Goal: Information Seeking & Learning: Learn about a topic

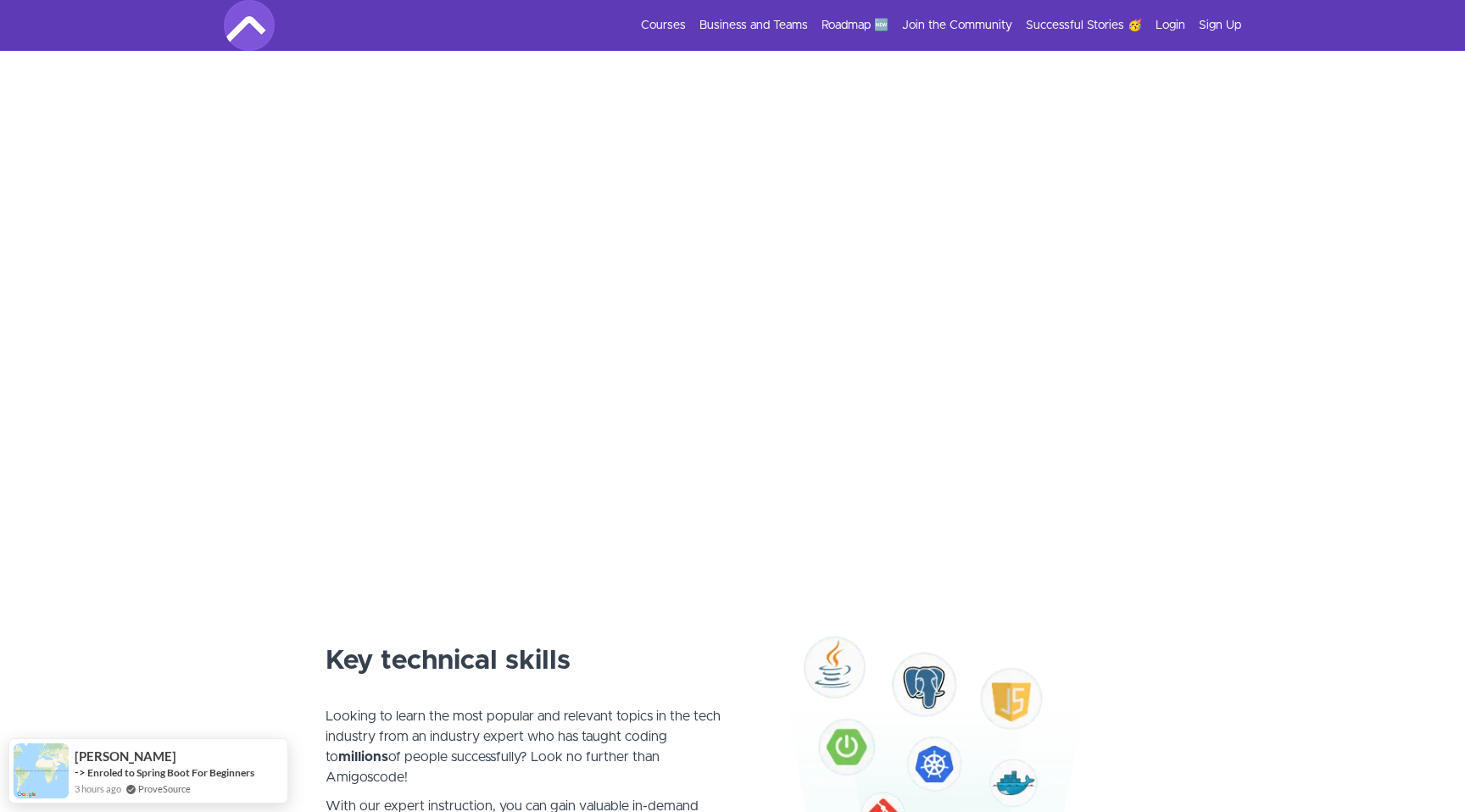
scroll to position [317, 0]
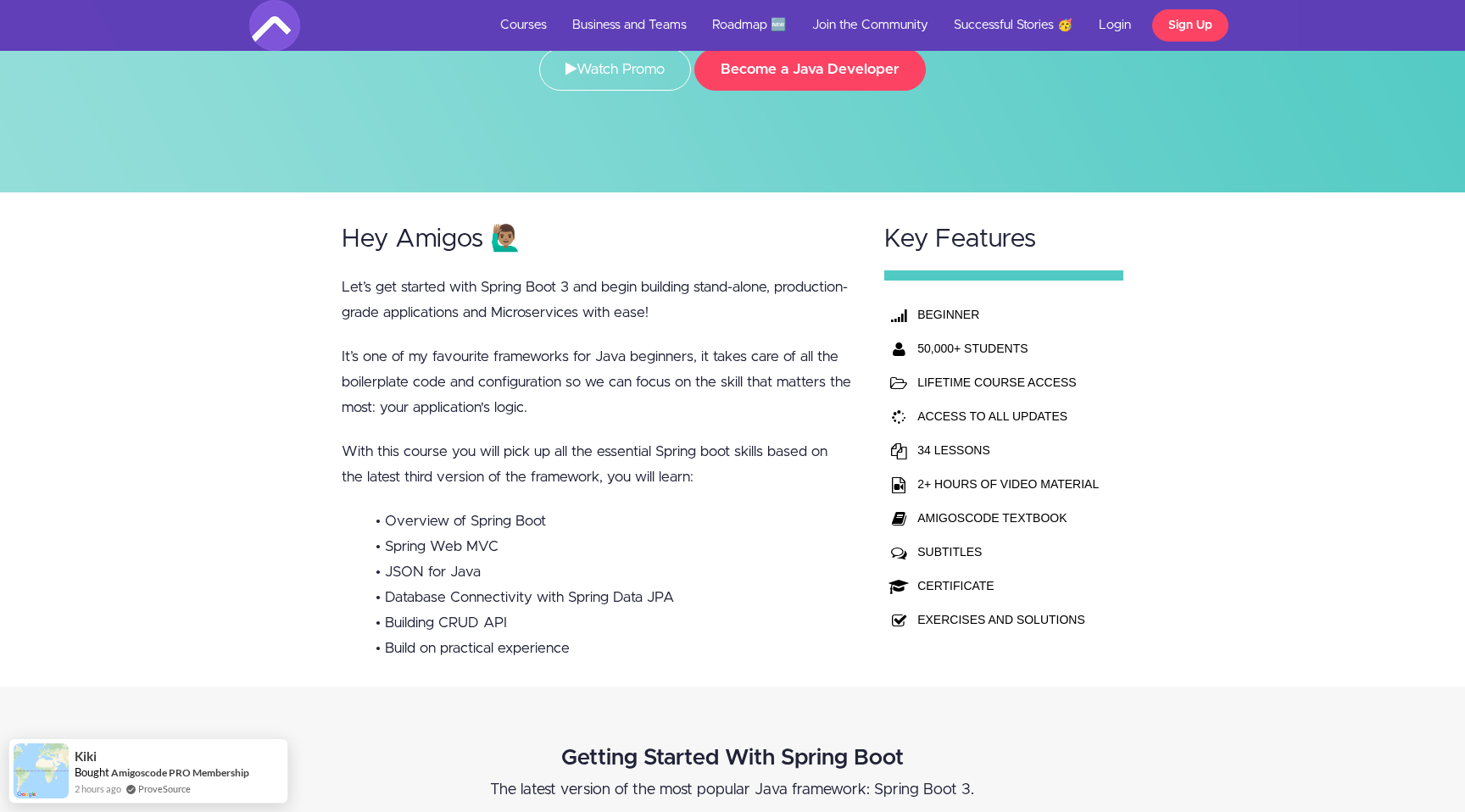
scroll to position [396, 0]
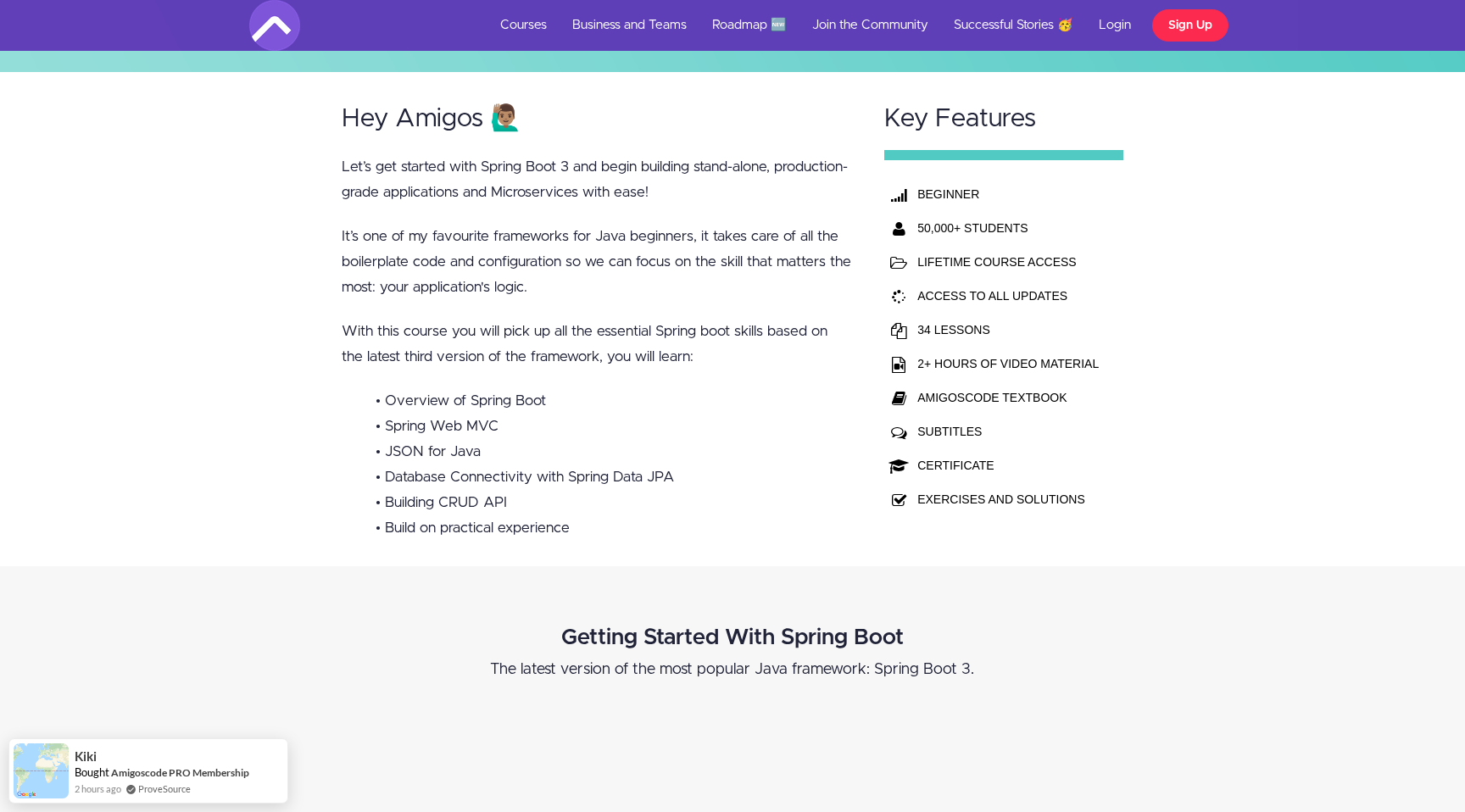
click at [1201, 27] on link "Sign Up" at bounding box center [1190, 25] width 77 height 32
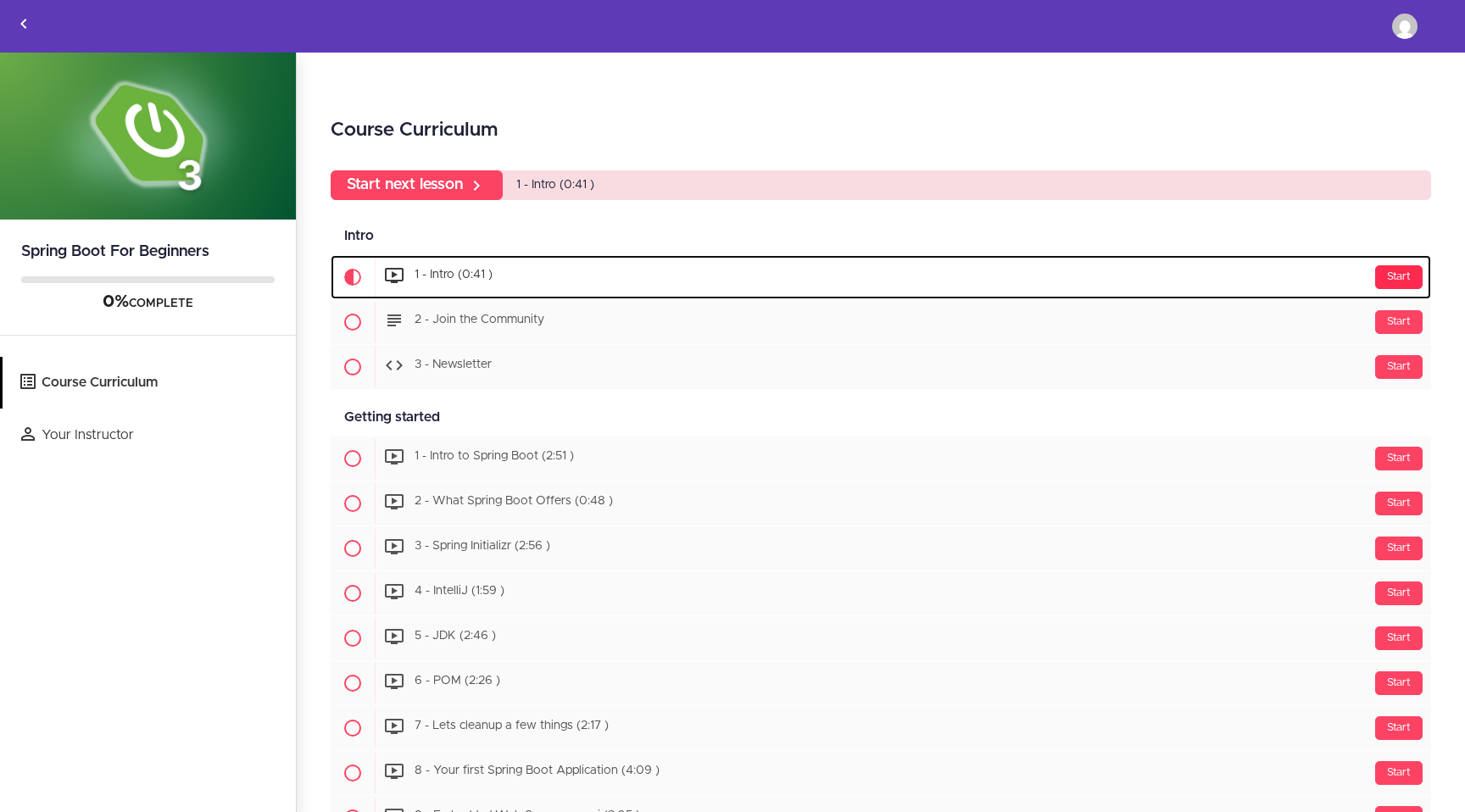
click at [1398, 279] on div "Start" at bounding box center [1399, 276] width 47 height 24
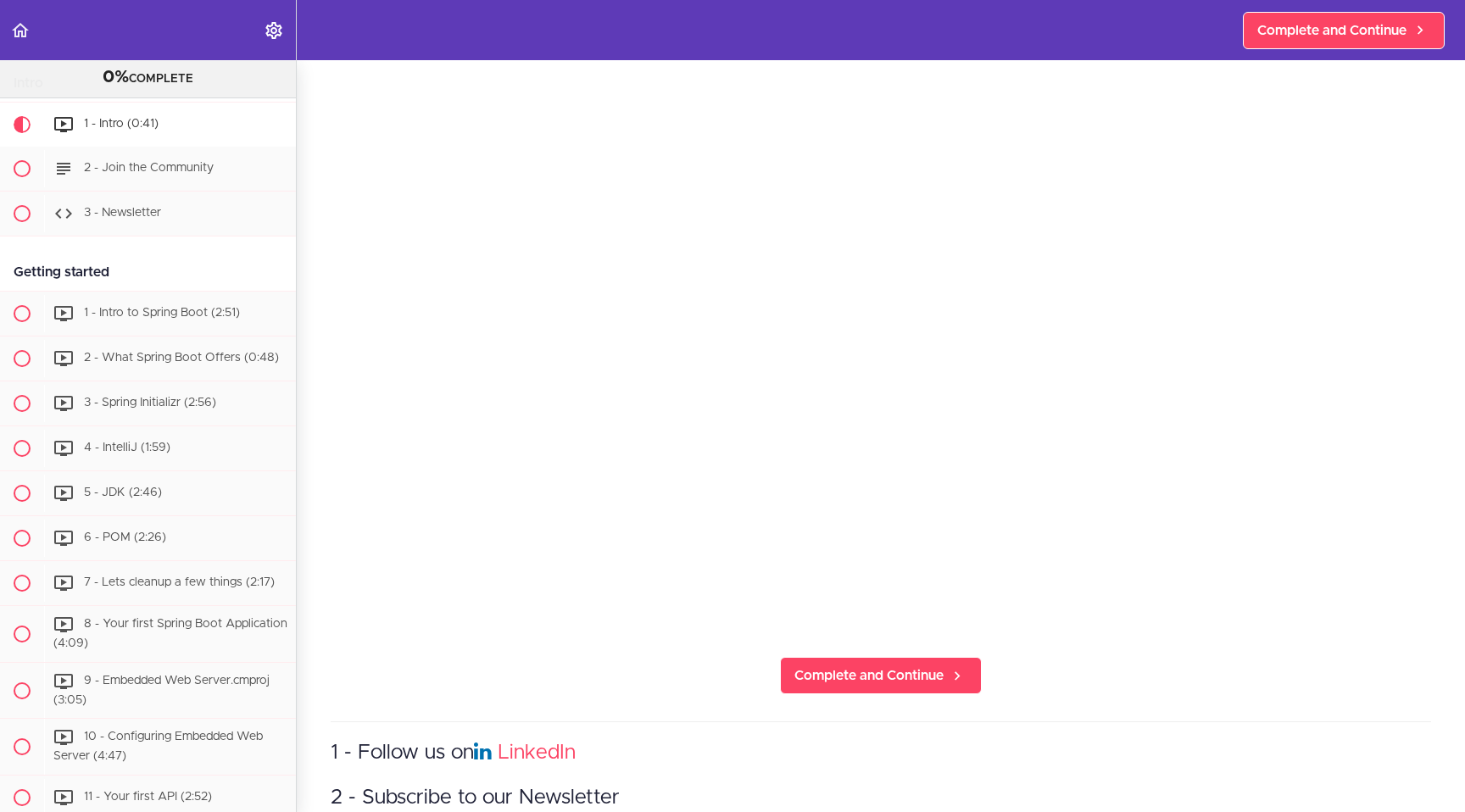
scroll to position [284, 0]
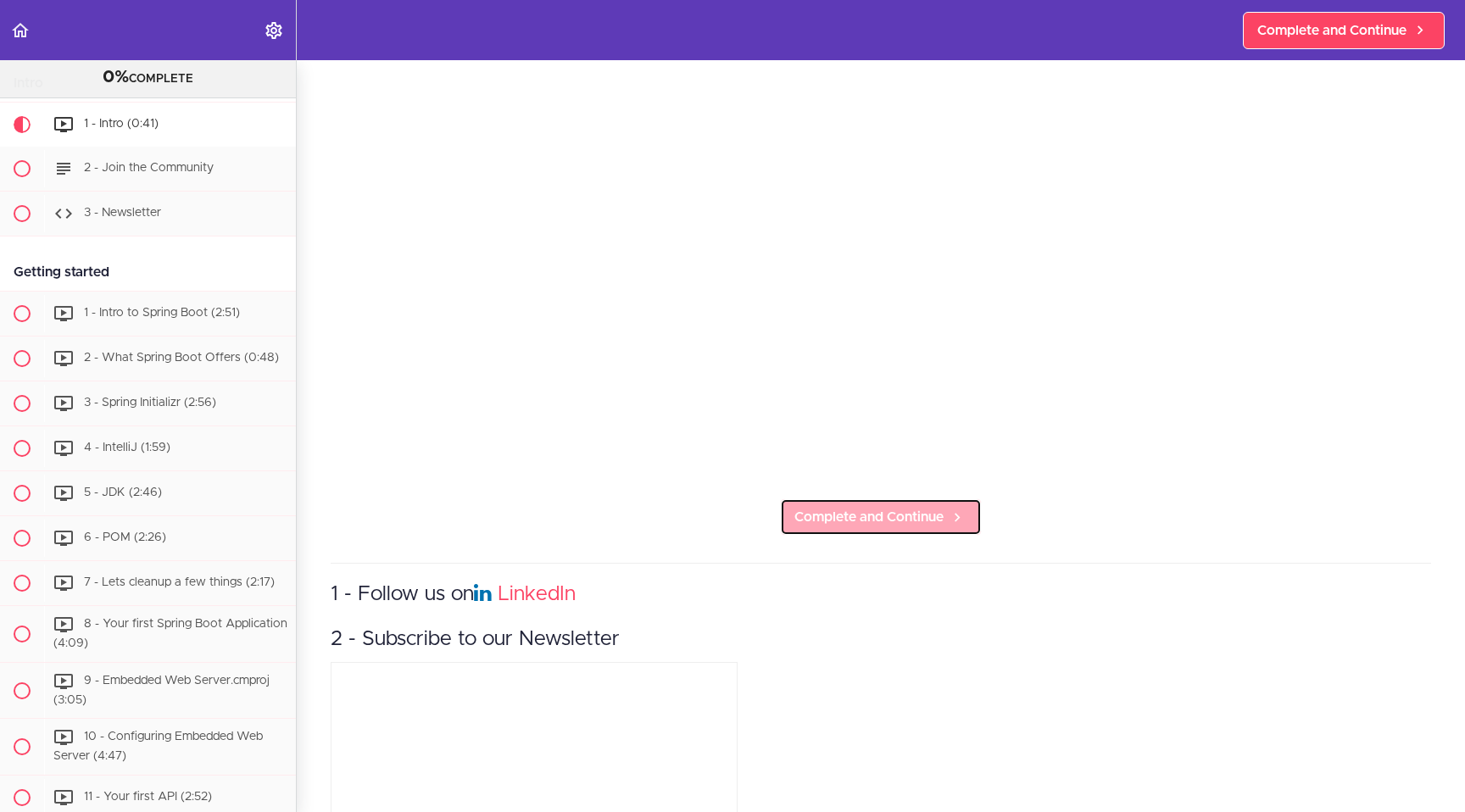
click at [912, 519] on span "Complete and Continue" at bounding box center [869, 517] width 149 height 20
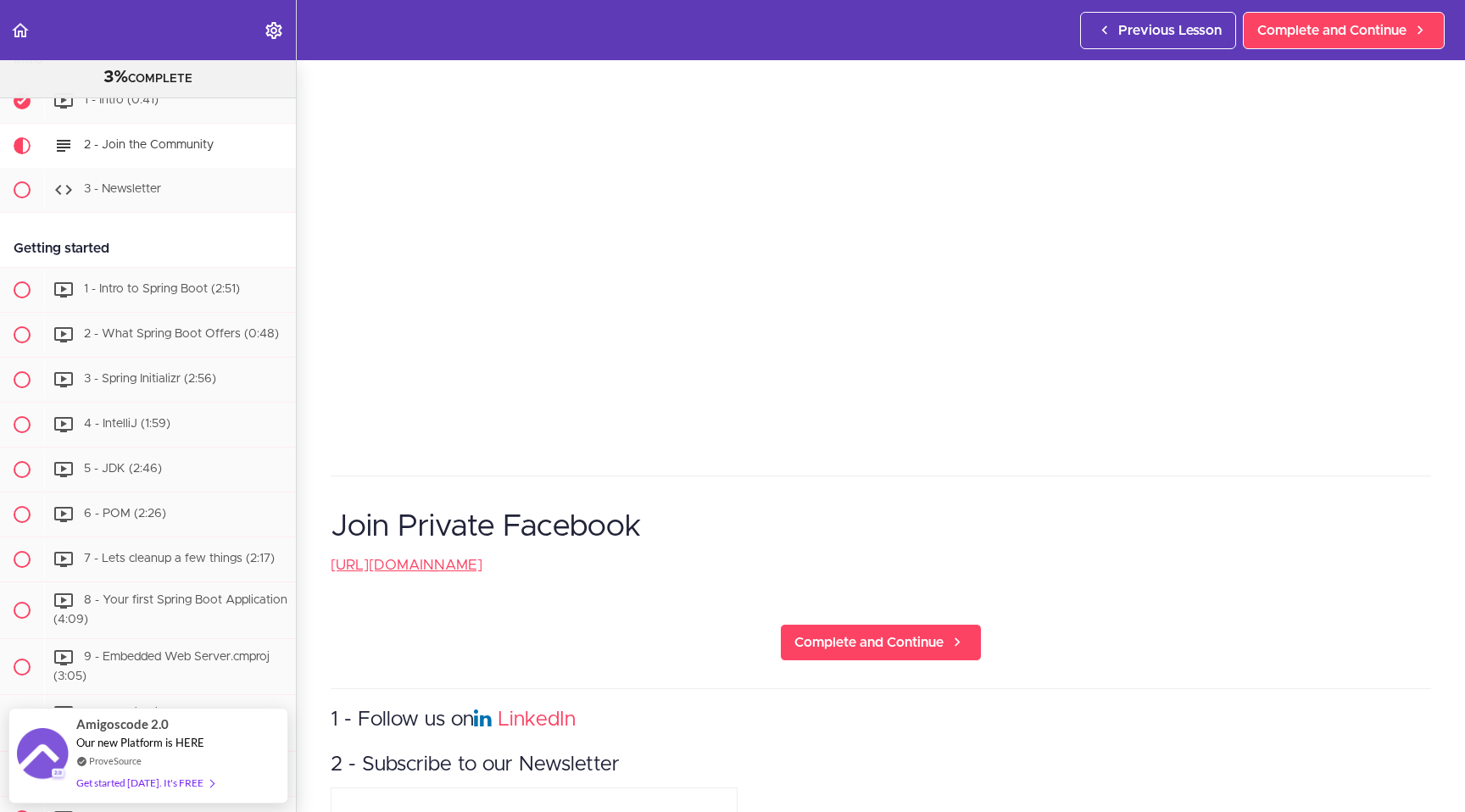
scroll to position [533, 0]
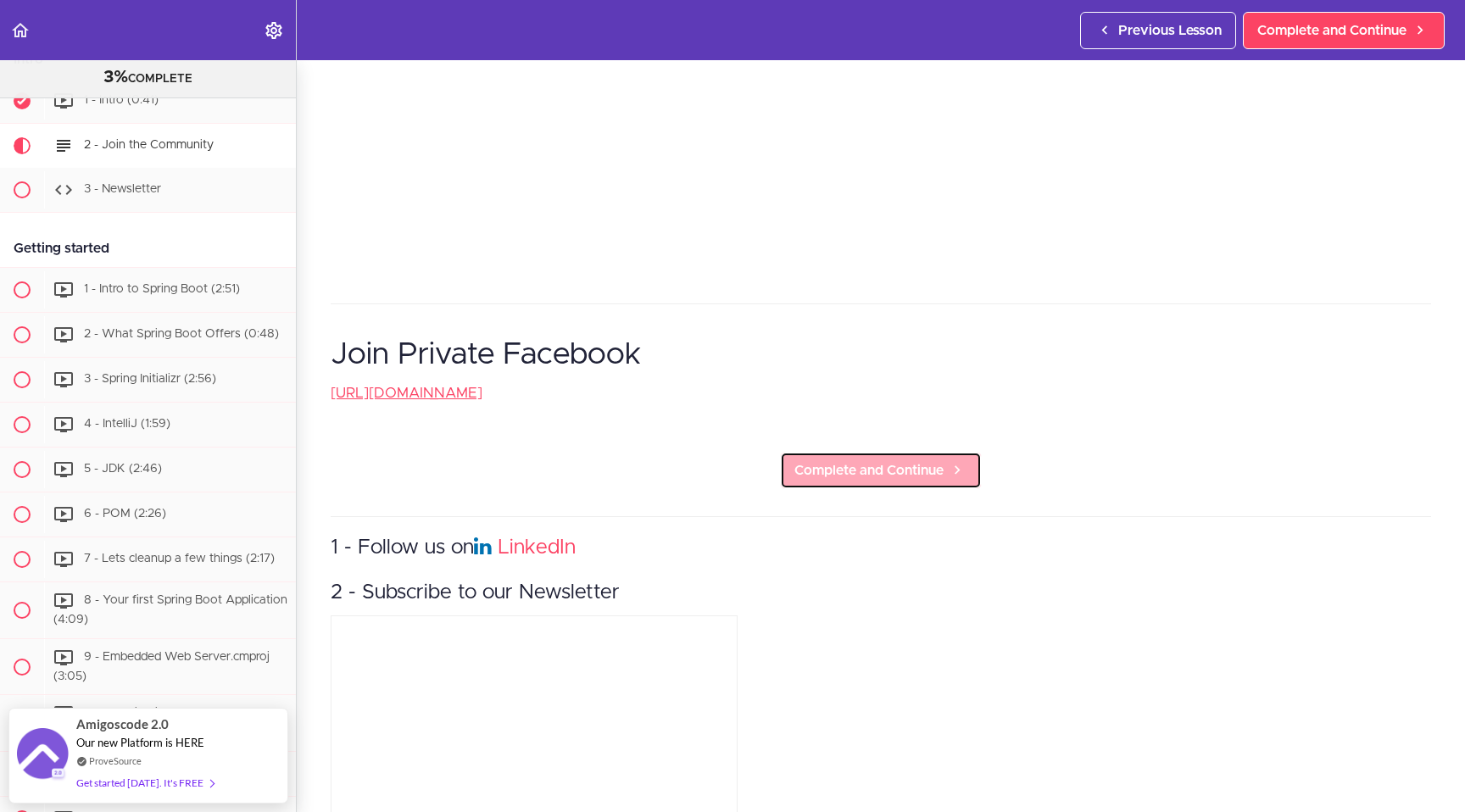
click at [873, 486] on link "Complete and Continue" at bounding box center [881, 470] width 202 height 37
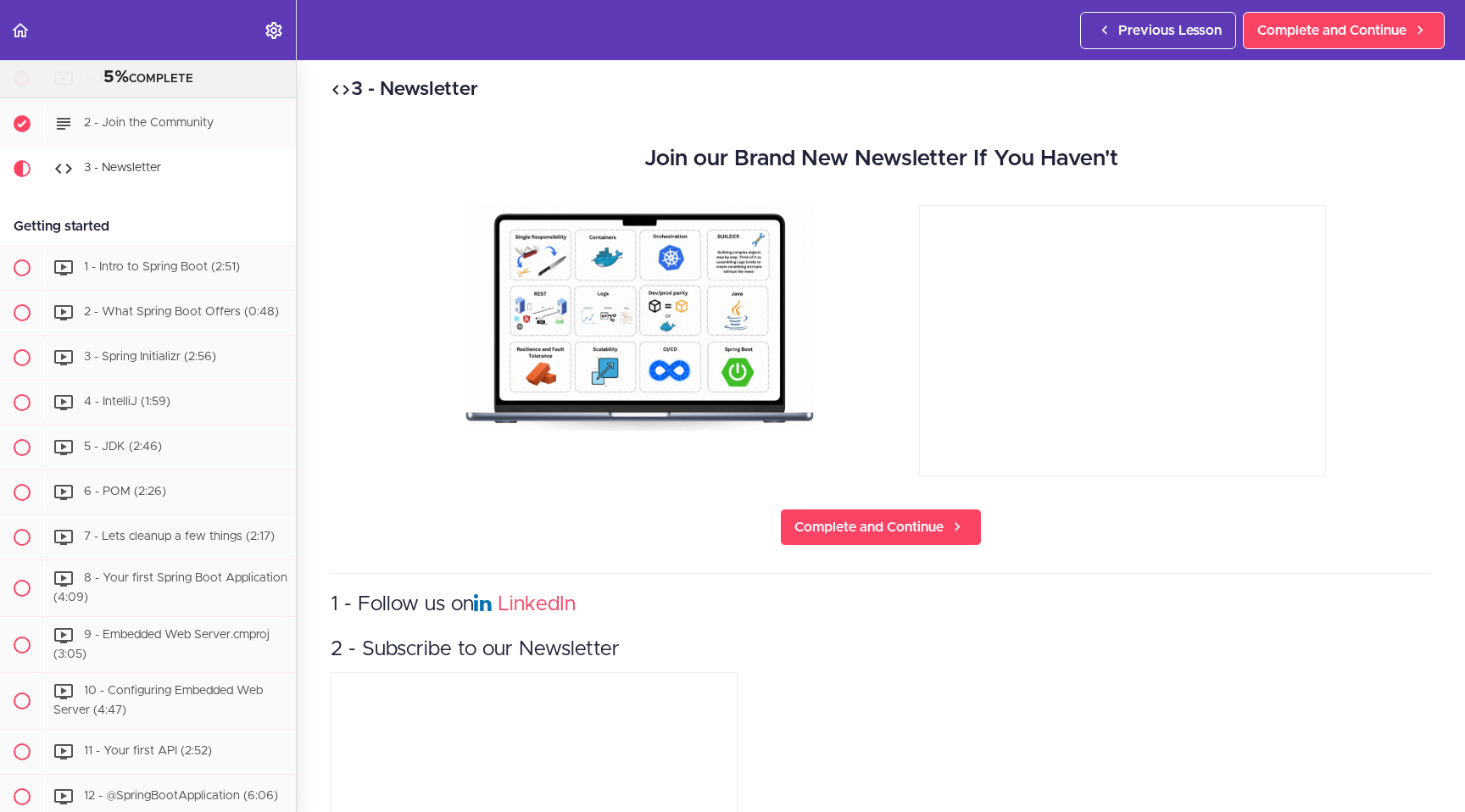
scroll to position [180, 0]
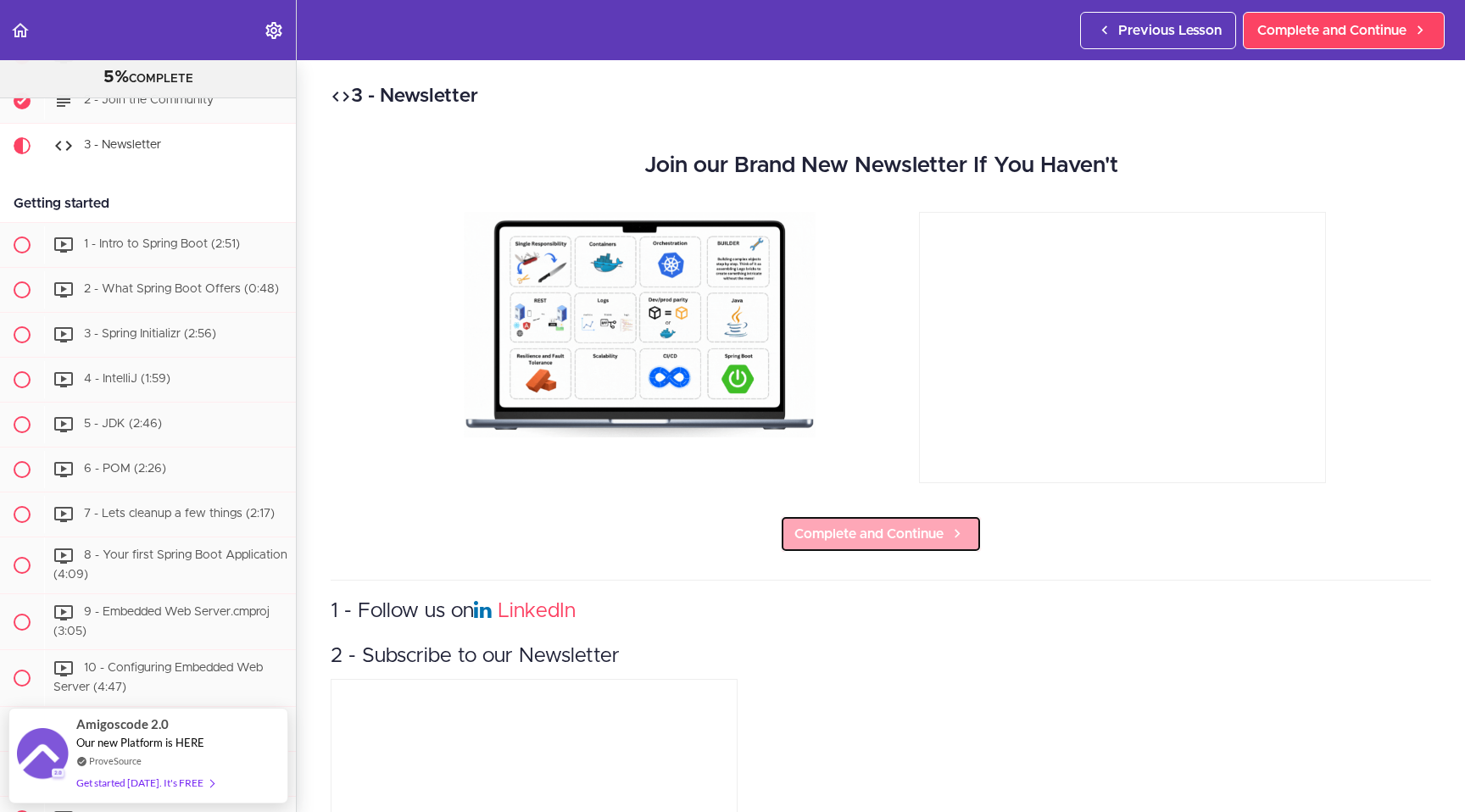
click at [879, 535] on span "Complete and Continue" at bounding box center [869, 533] width 149 height 20
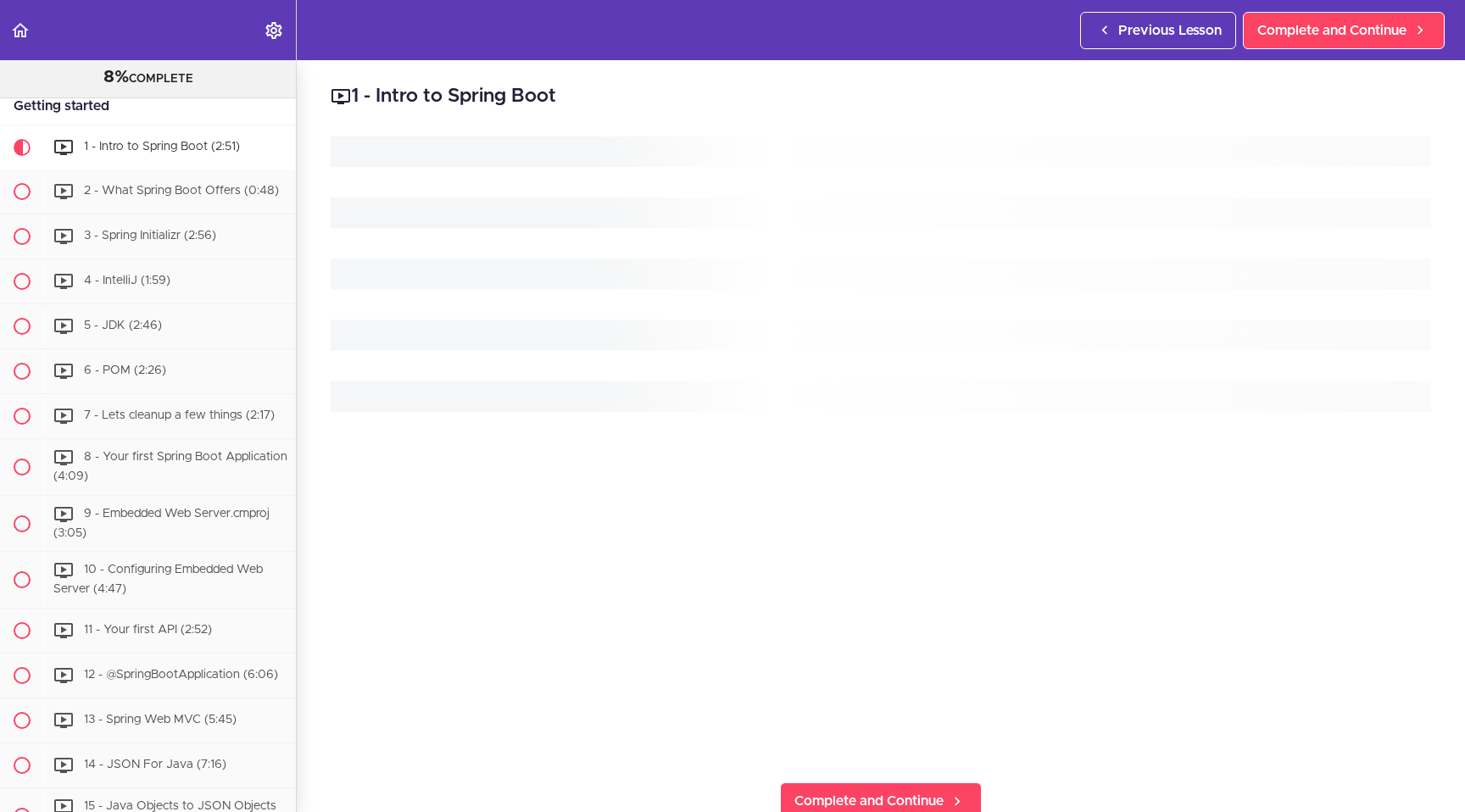
scroll to position [281, 0]
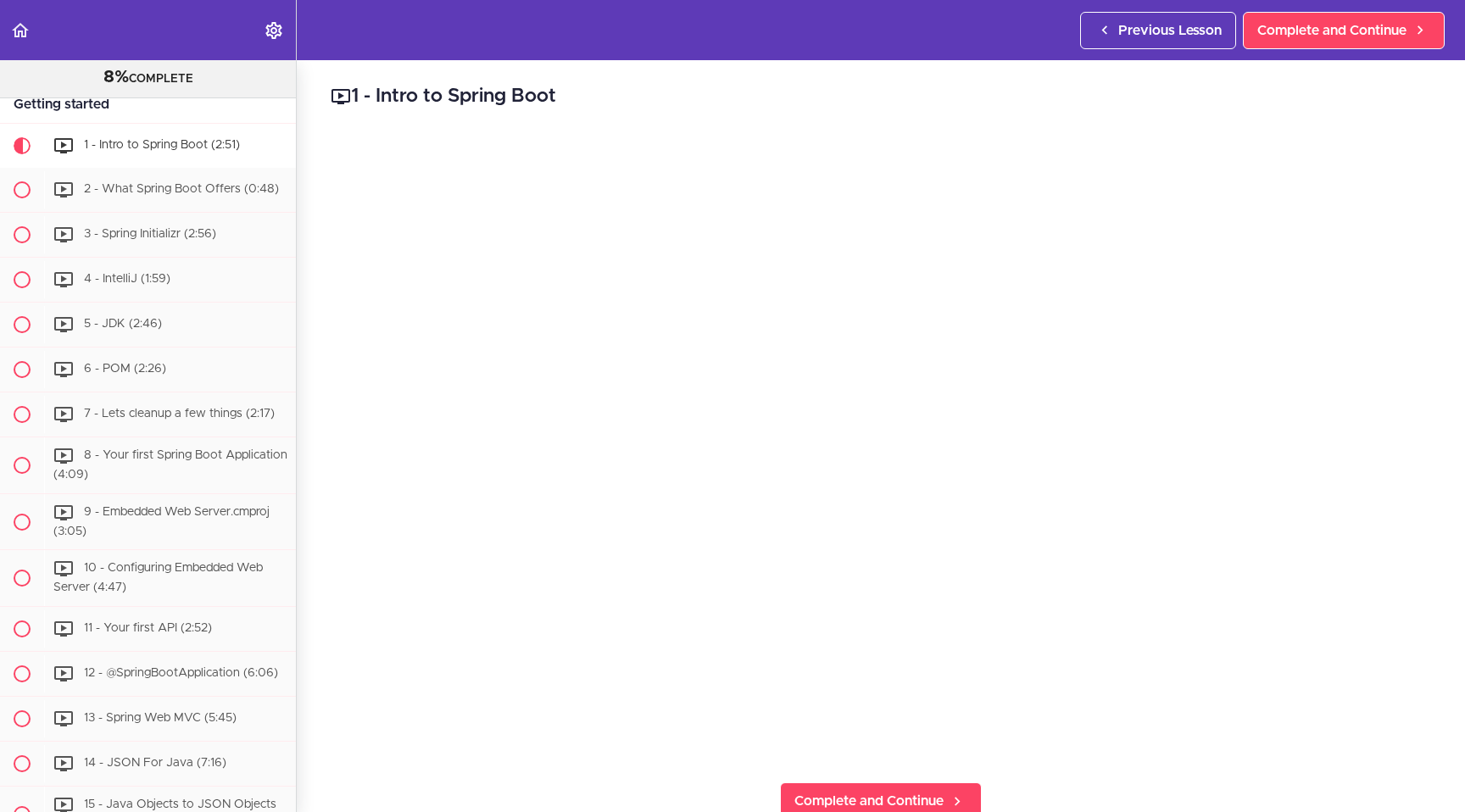
click at [694, 66] on div "1 - Intro to Spring Boot Complete and Continue 1 - Follow us on LinkedIn 2 - Su…" at bounding box center [880, 436] width 1169 height 752
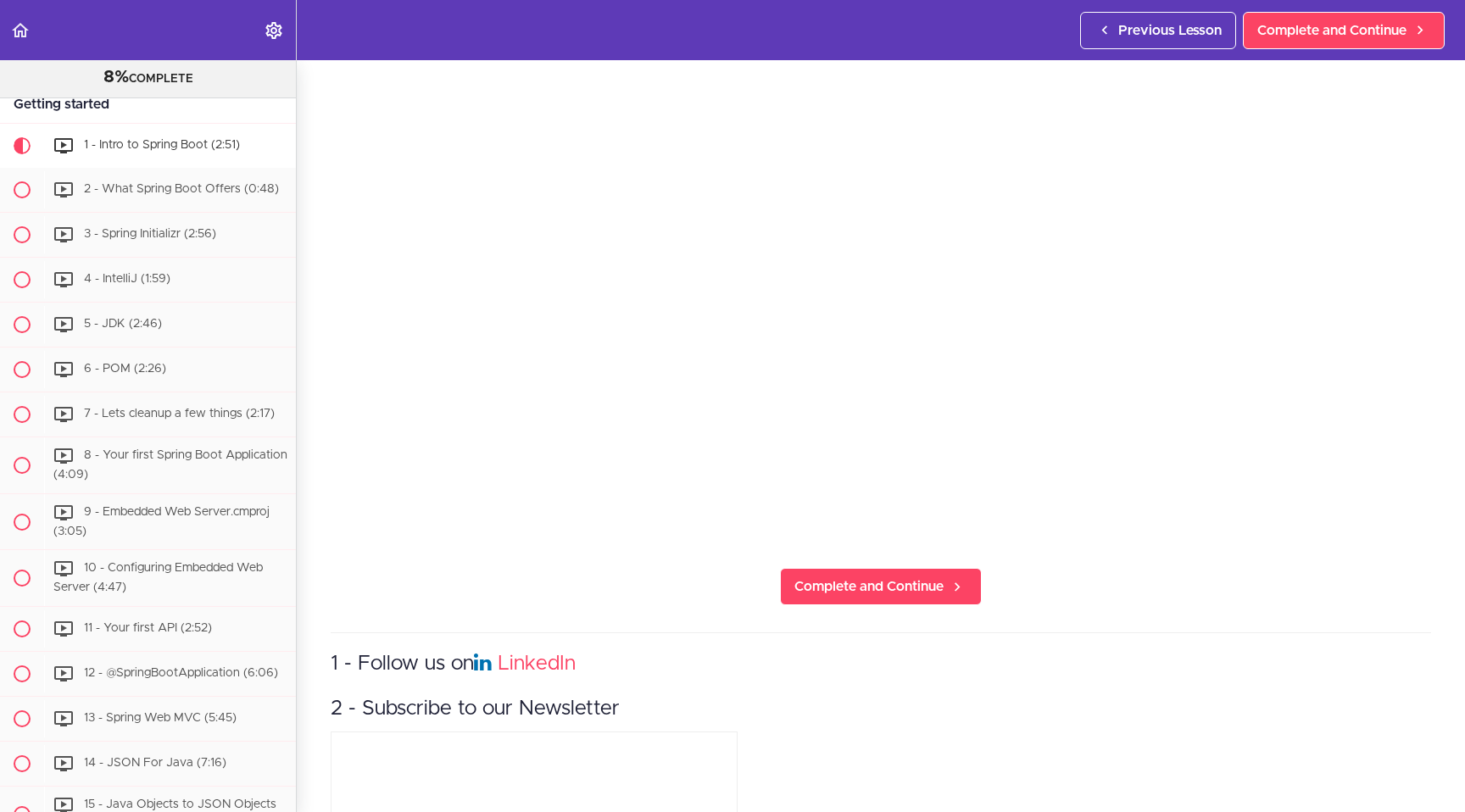
scroll to position [202, 0]
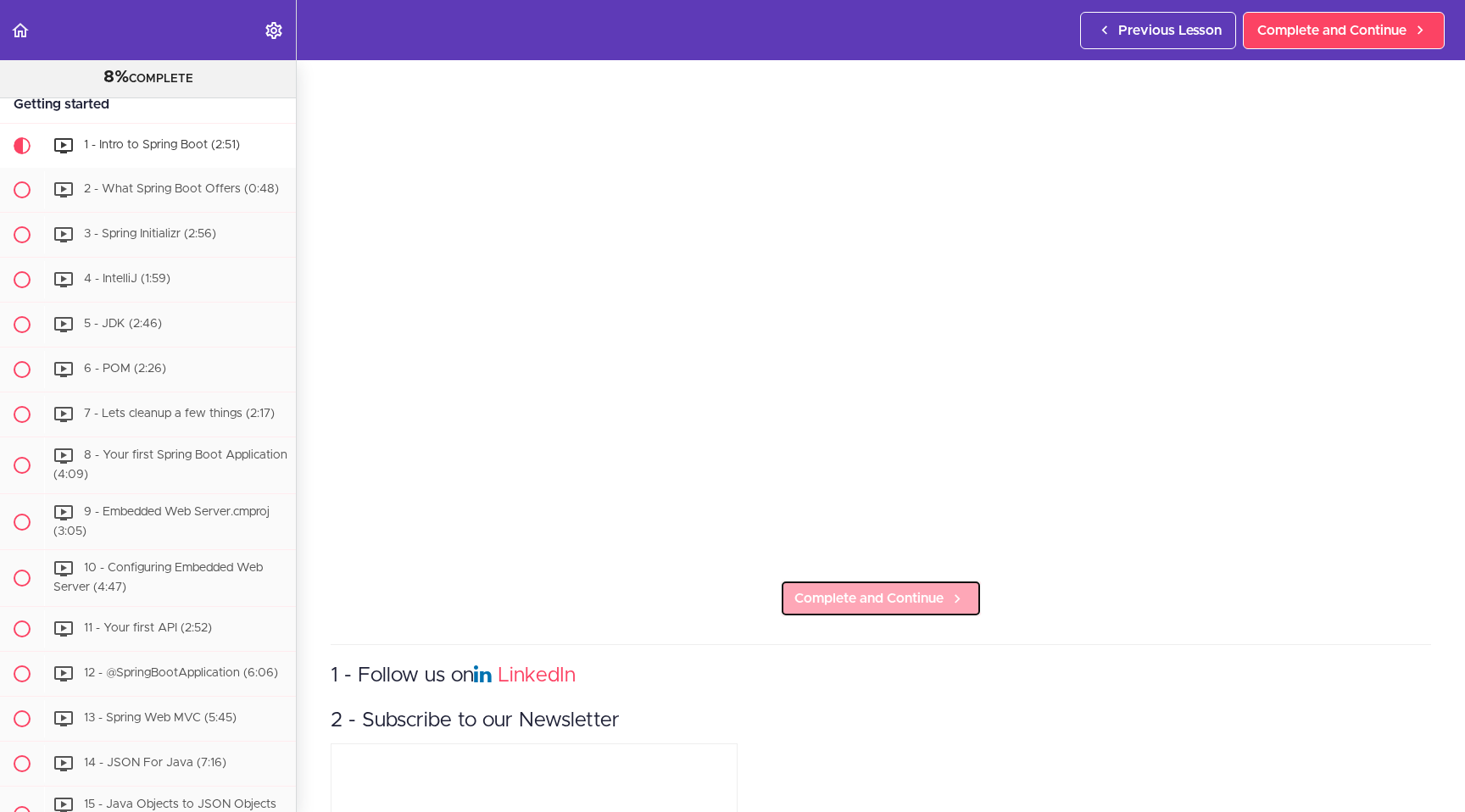
click at [892, 603] on span "Complete and Continue" at bounding box center [869, 598] width 149 height 20
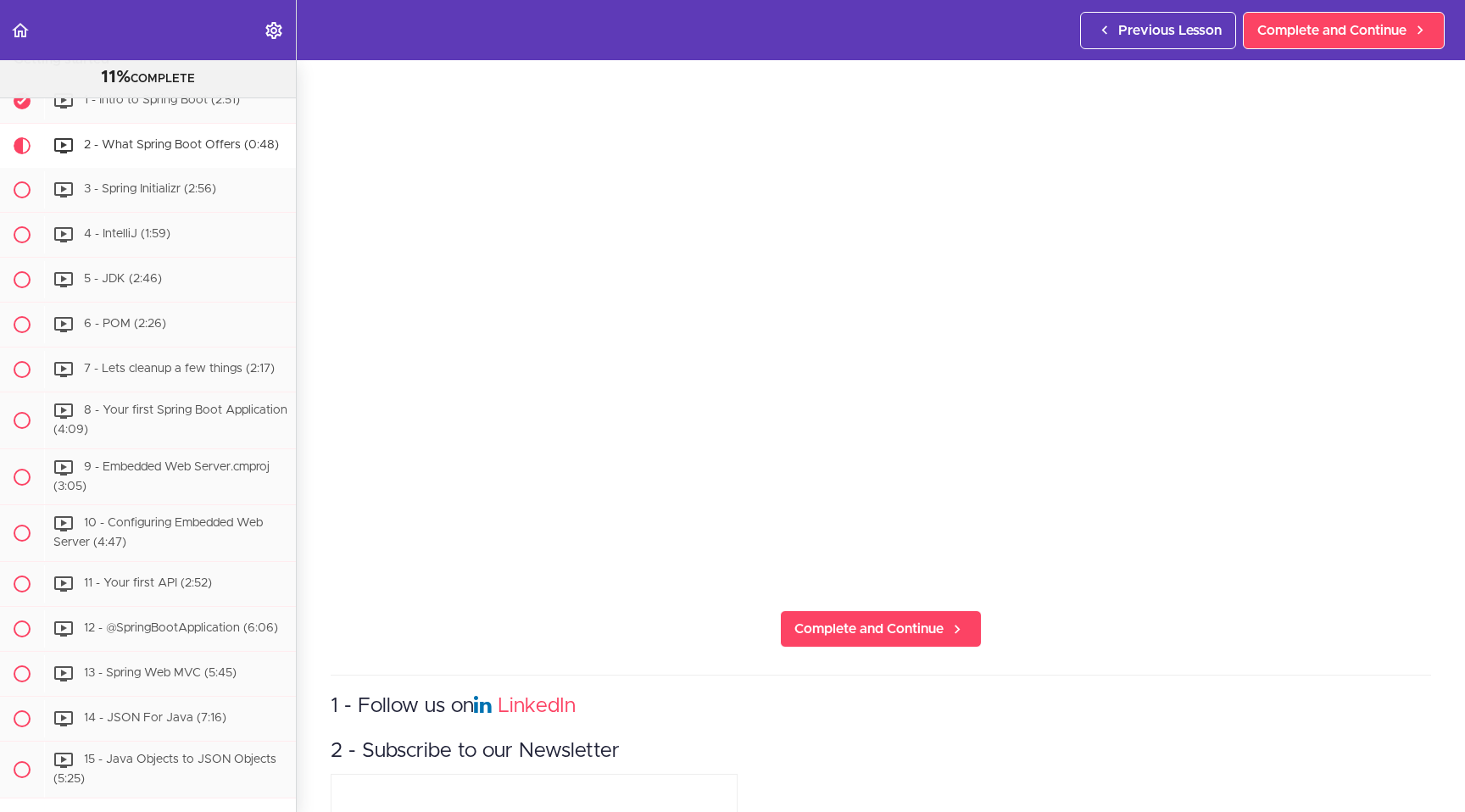
scroll to position [203, 0]
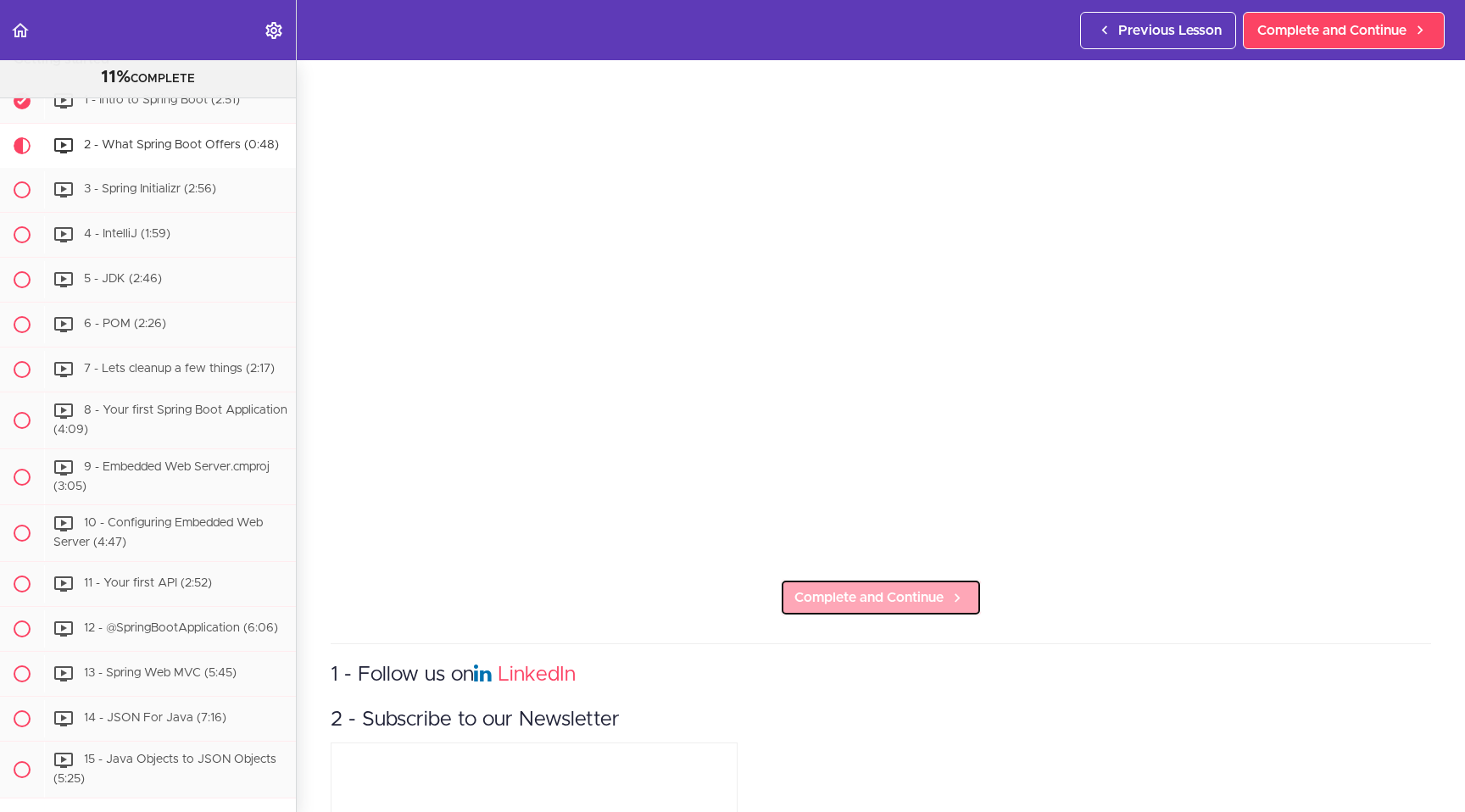
click at [863, 599] on span "Complete and Continue" at bounding box center [869, 597] width 149 height 20
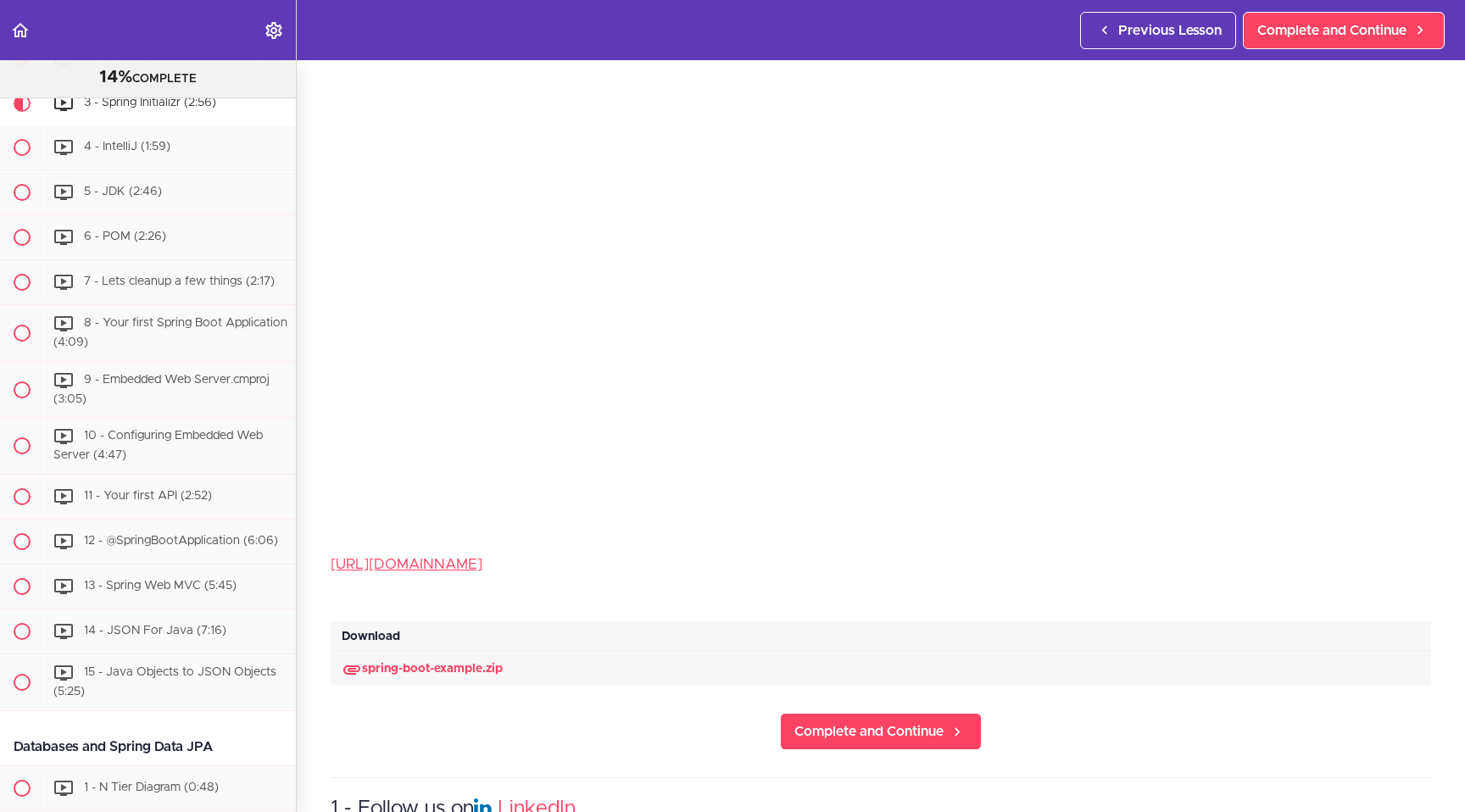
scroll to position [447, 0]
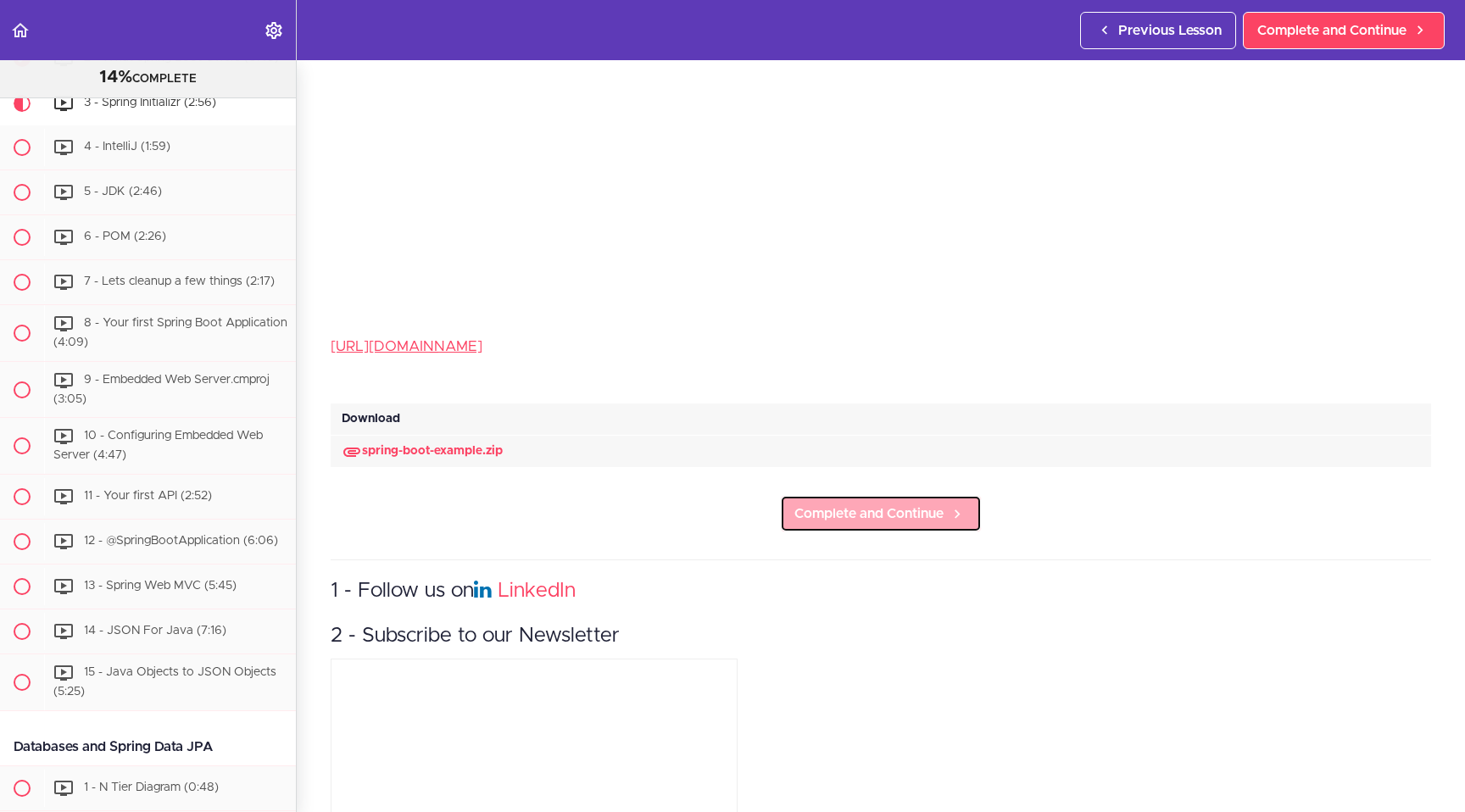
click at [885, 510] on span "Complete and Continue" at bounding box center [869, 513] width 149 height 20
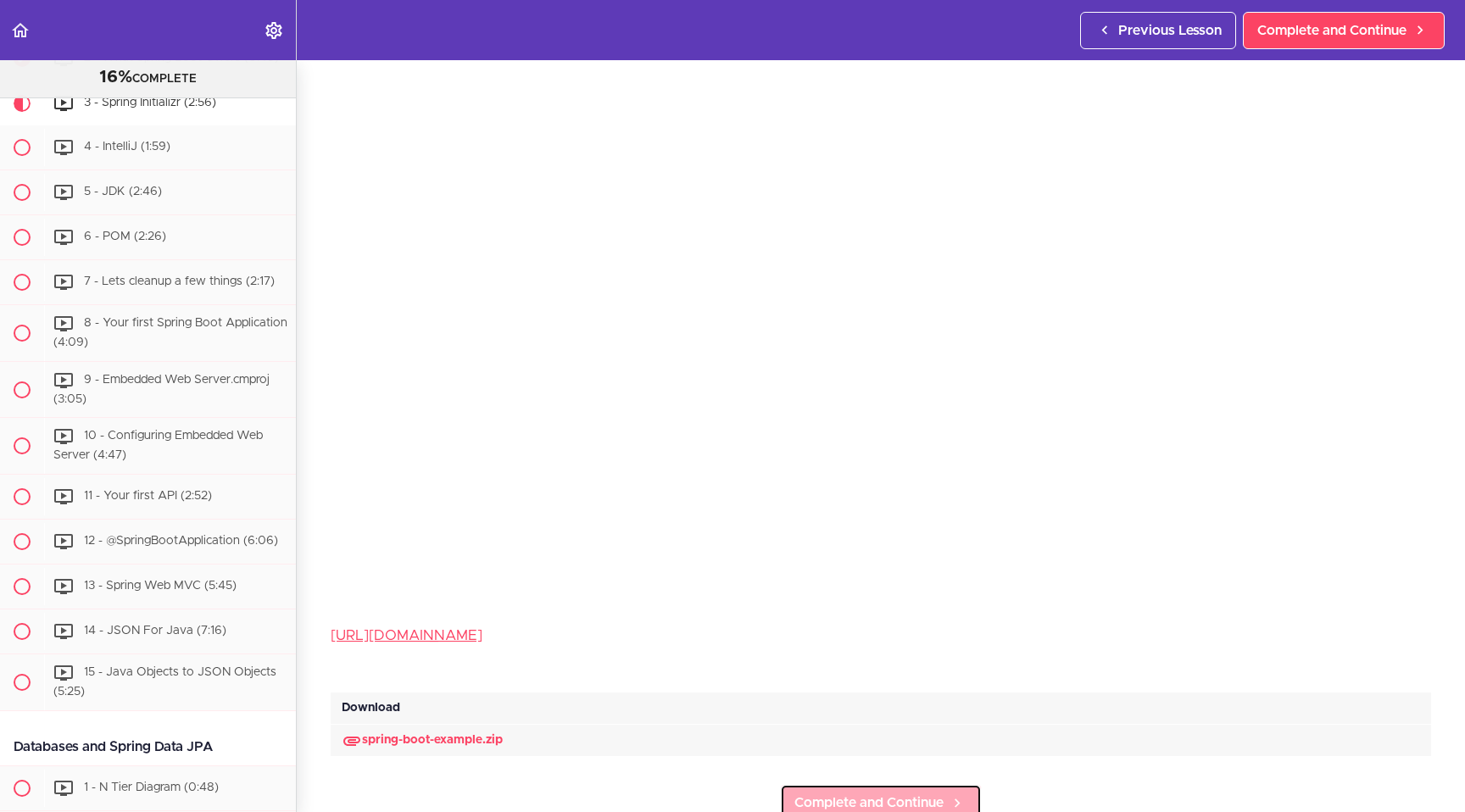
scroll to position [0, 0]
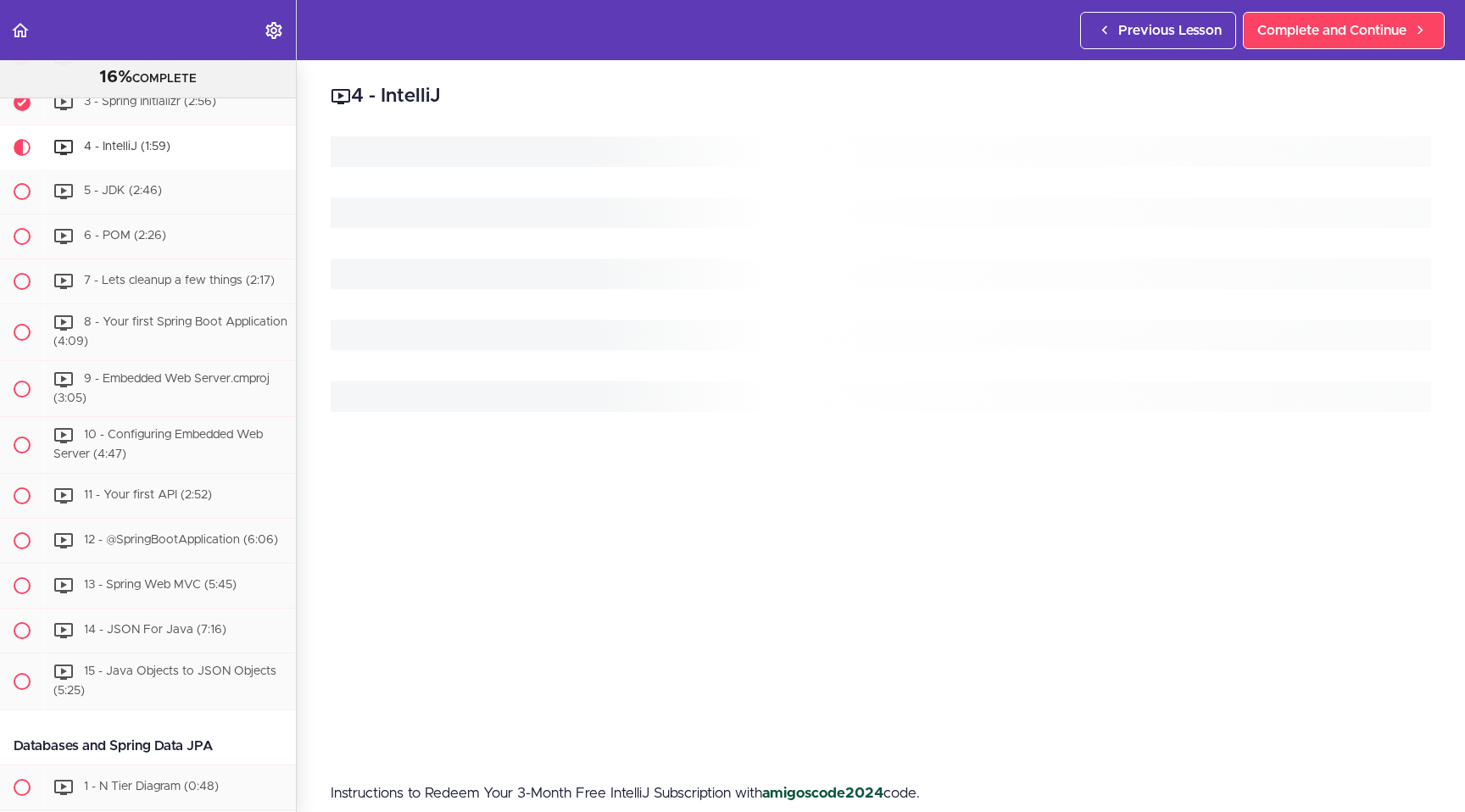
scroll to position [416, 0]
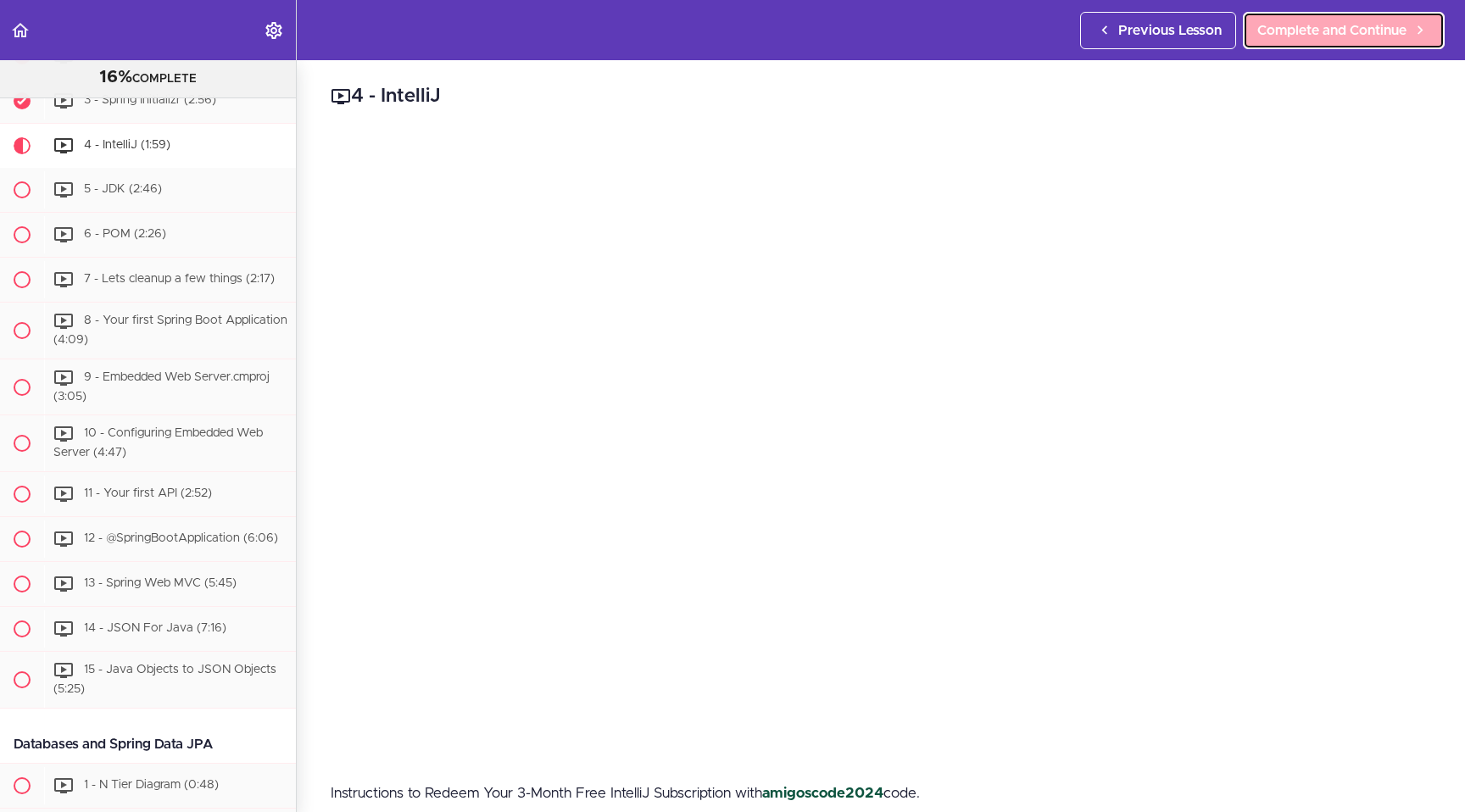
click at [1323, 23] on span "Complete and Continue" at bounding box center [1332, 30] width 149 height 20
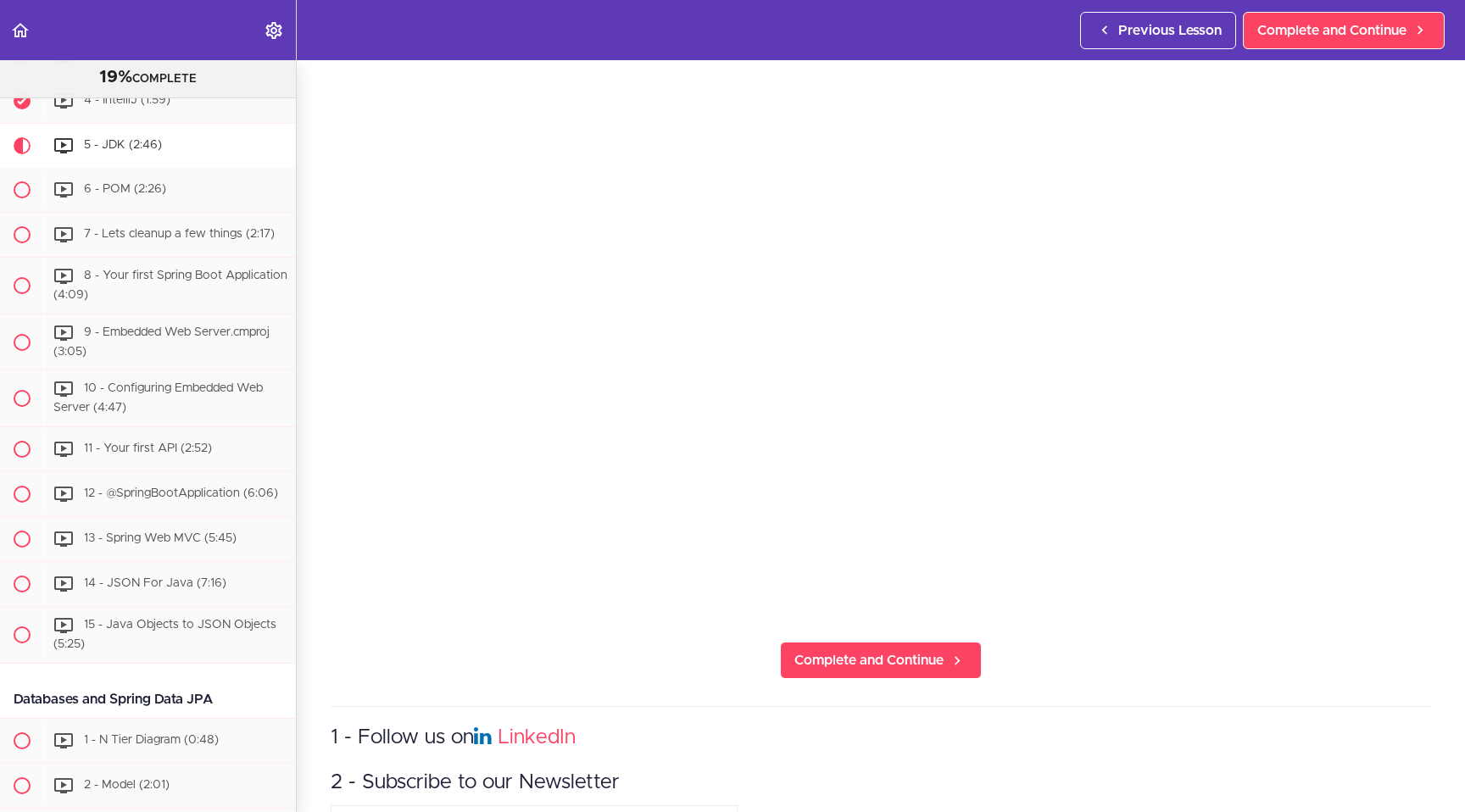
scroll to position [169, 0]
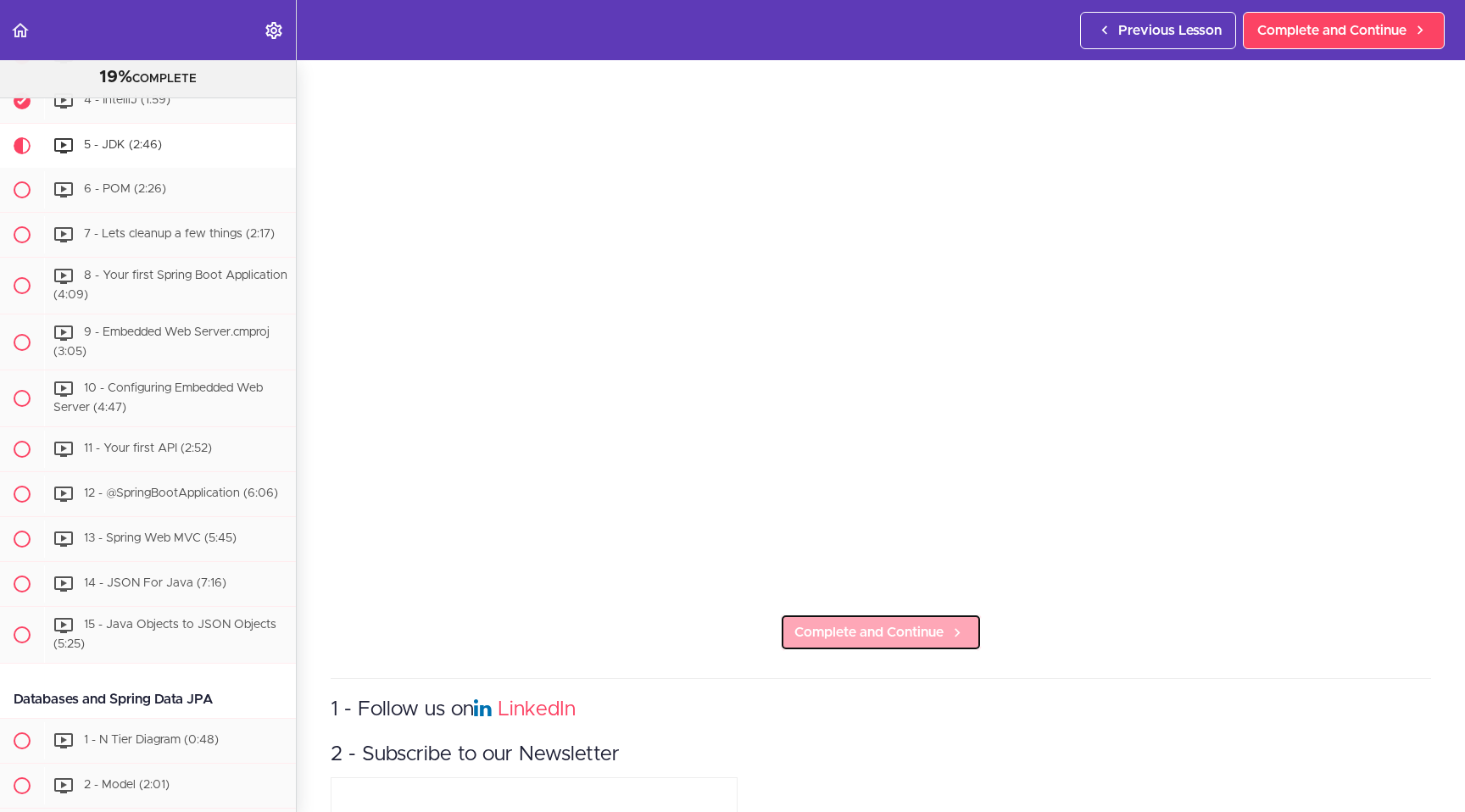
click at [939, 642] on span "Complete and Continue" at bounding box center [869, 632] width 149 height 20
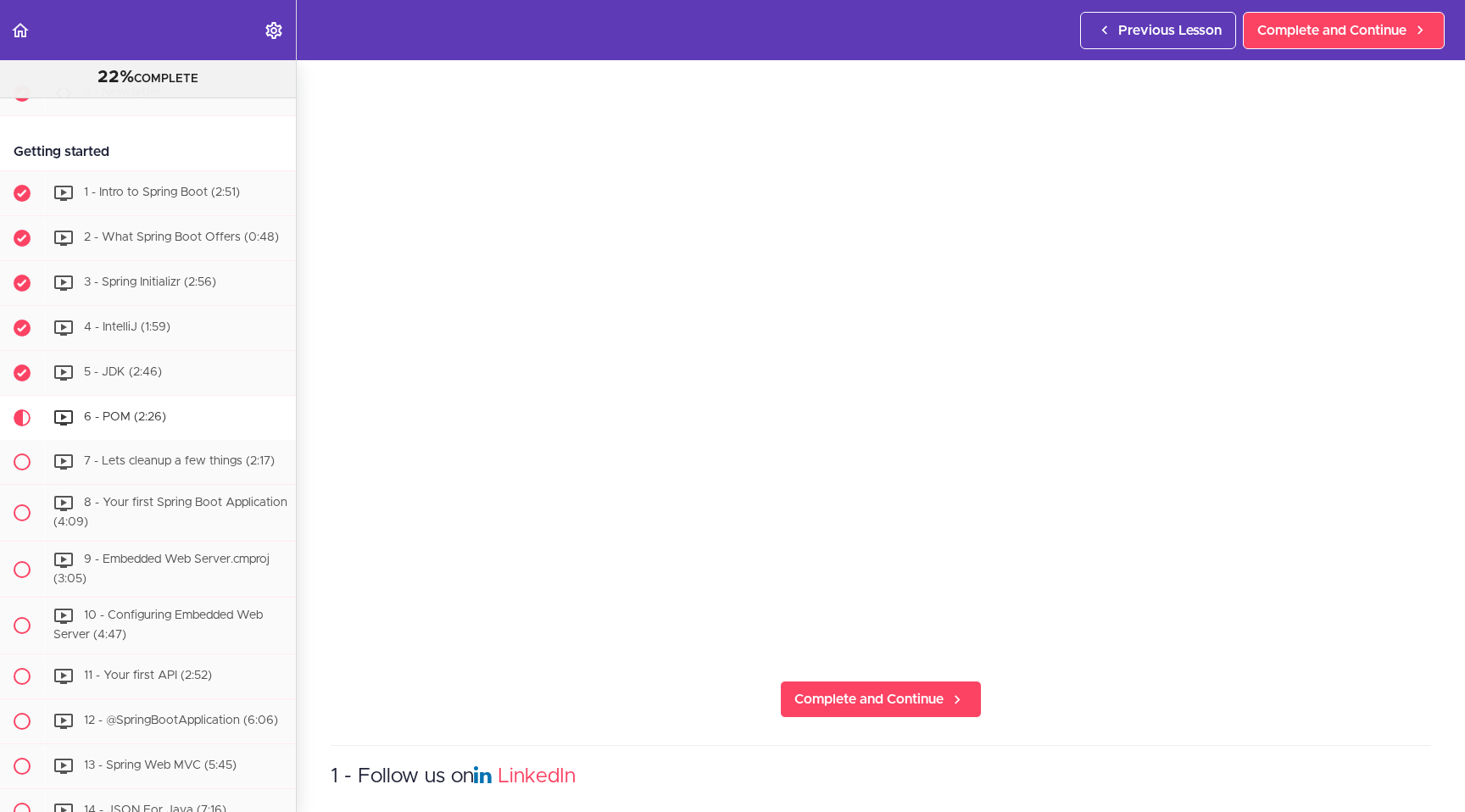
scroll to position [257, 0]
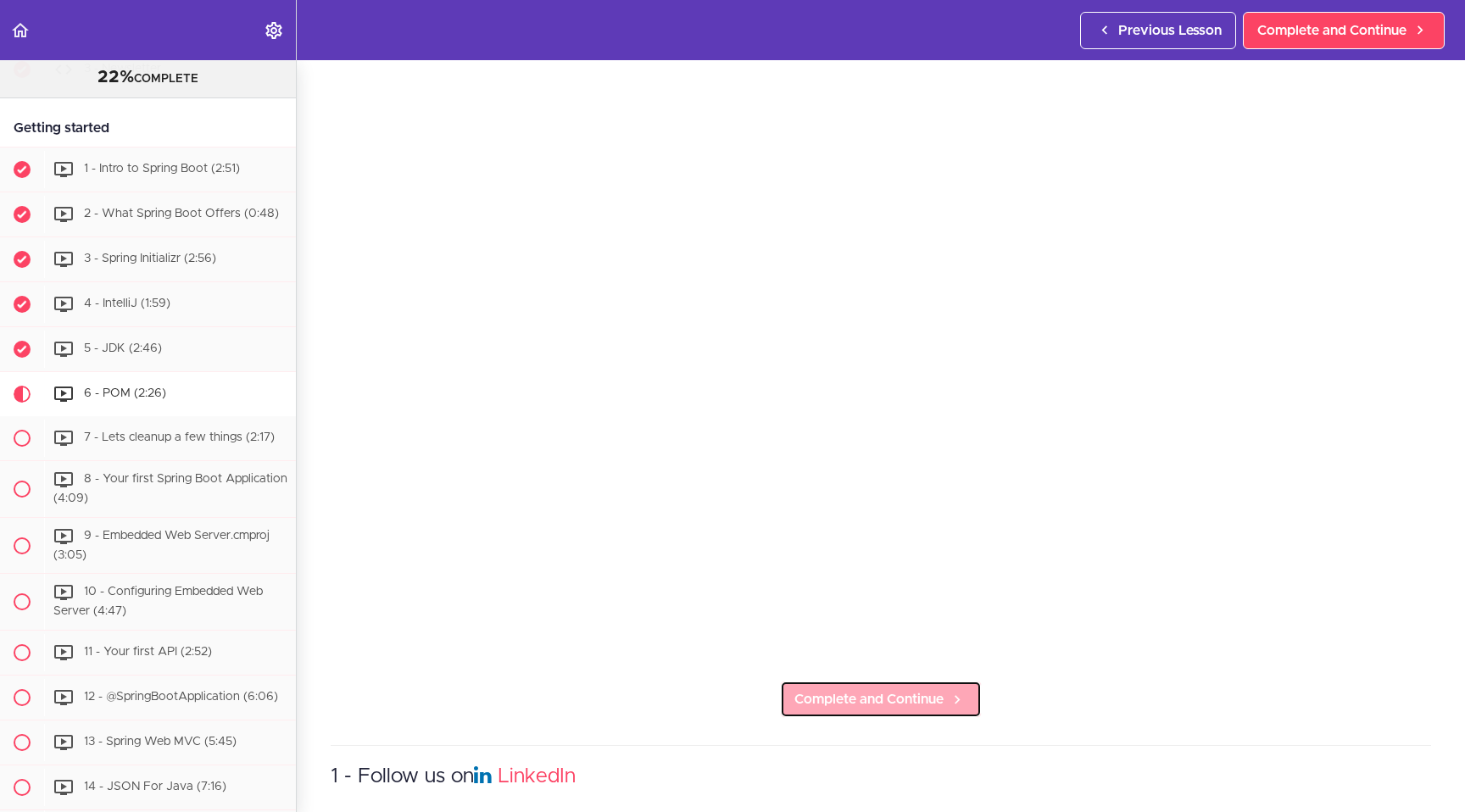
click at [820, 694] on span "Complete and Continue" at bounding box center [869, 699] width 149 height 20
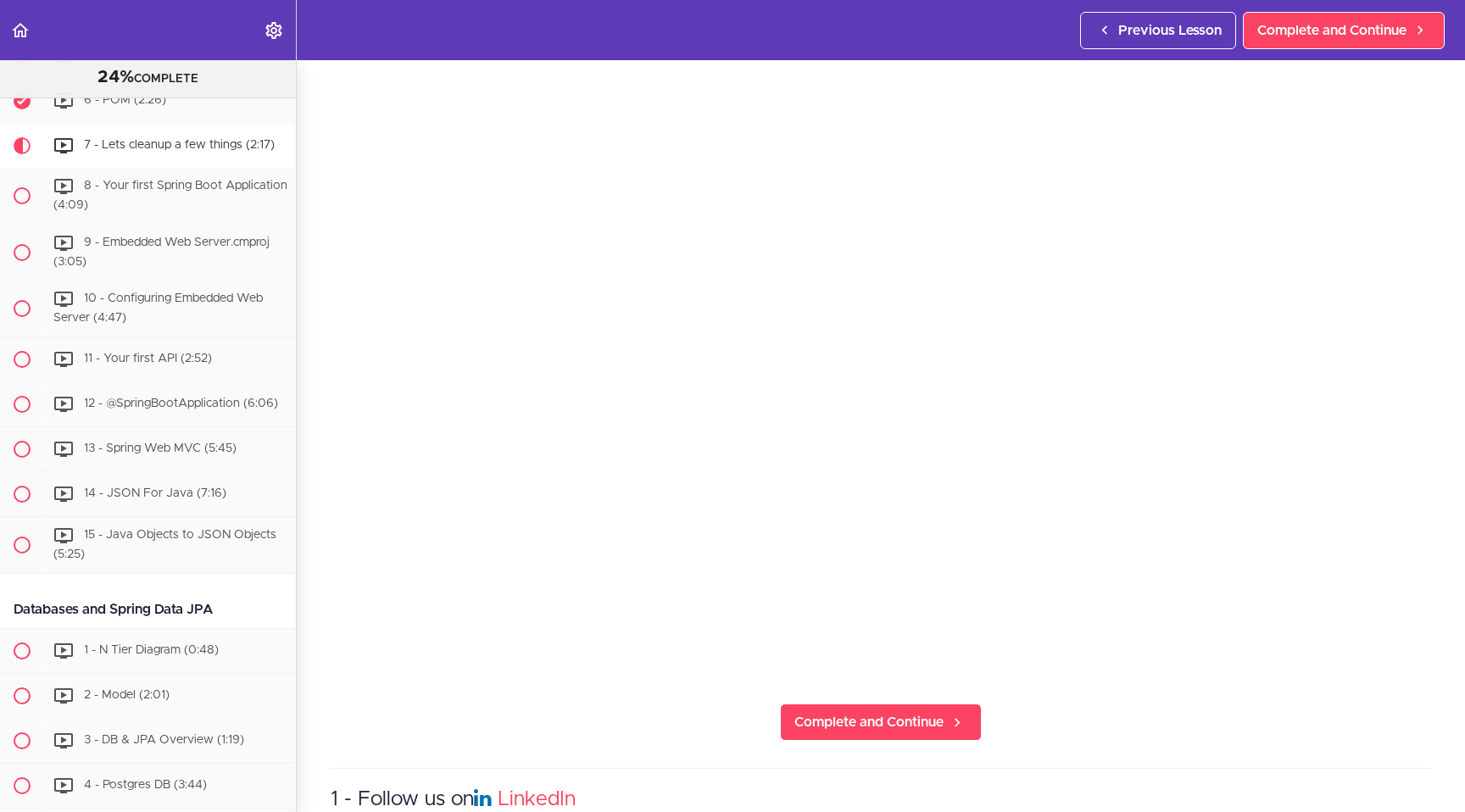
scroll to position [101, 0]
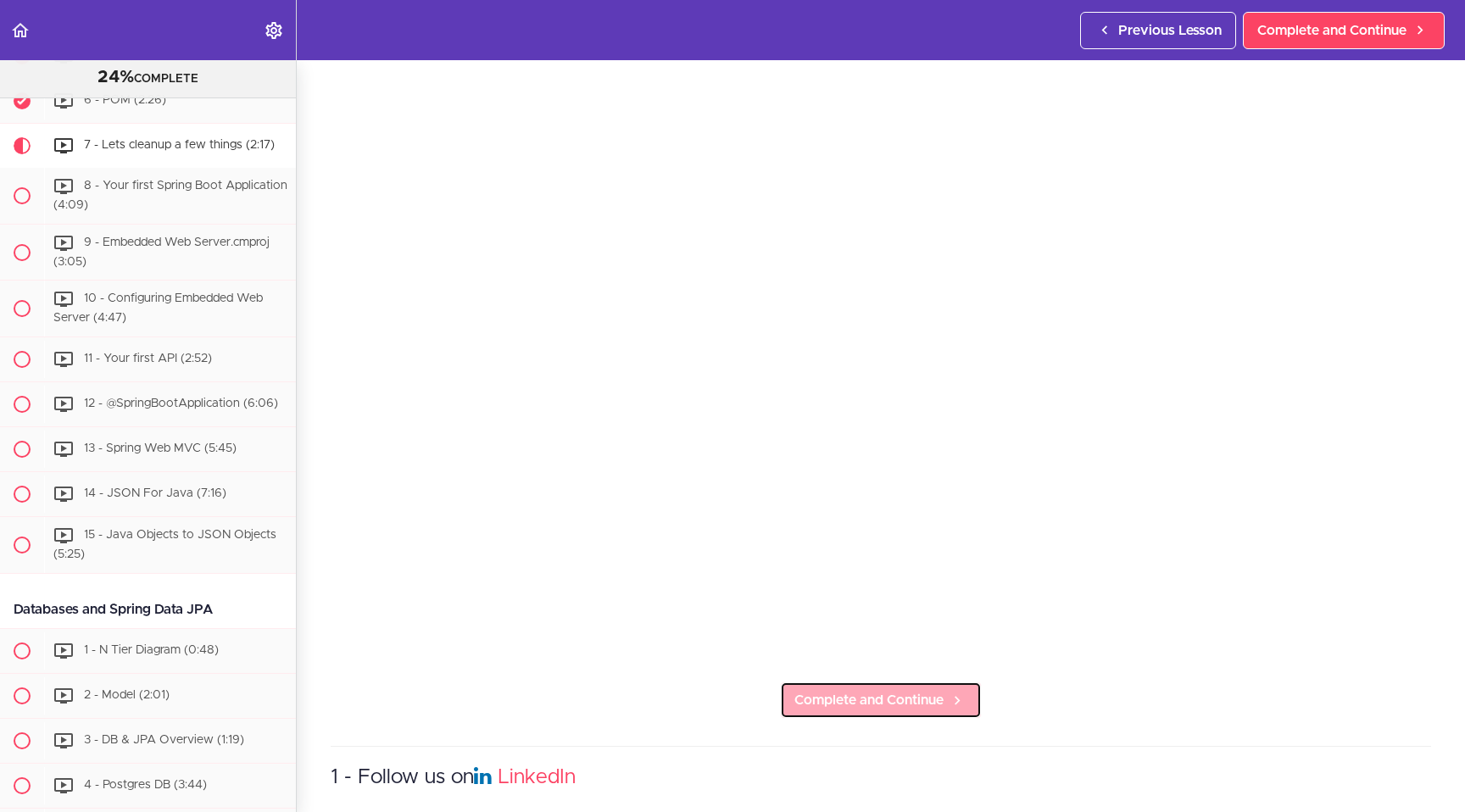
click at [860, 706] on span "Complete and Continue" at bounding box center [869, 700] width 149 height 20
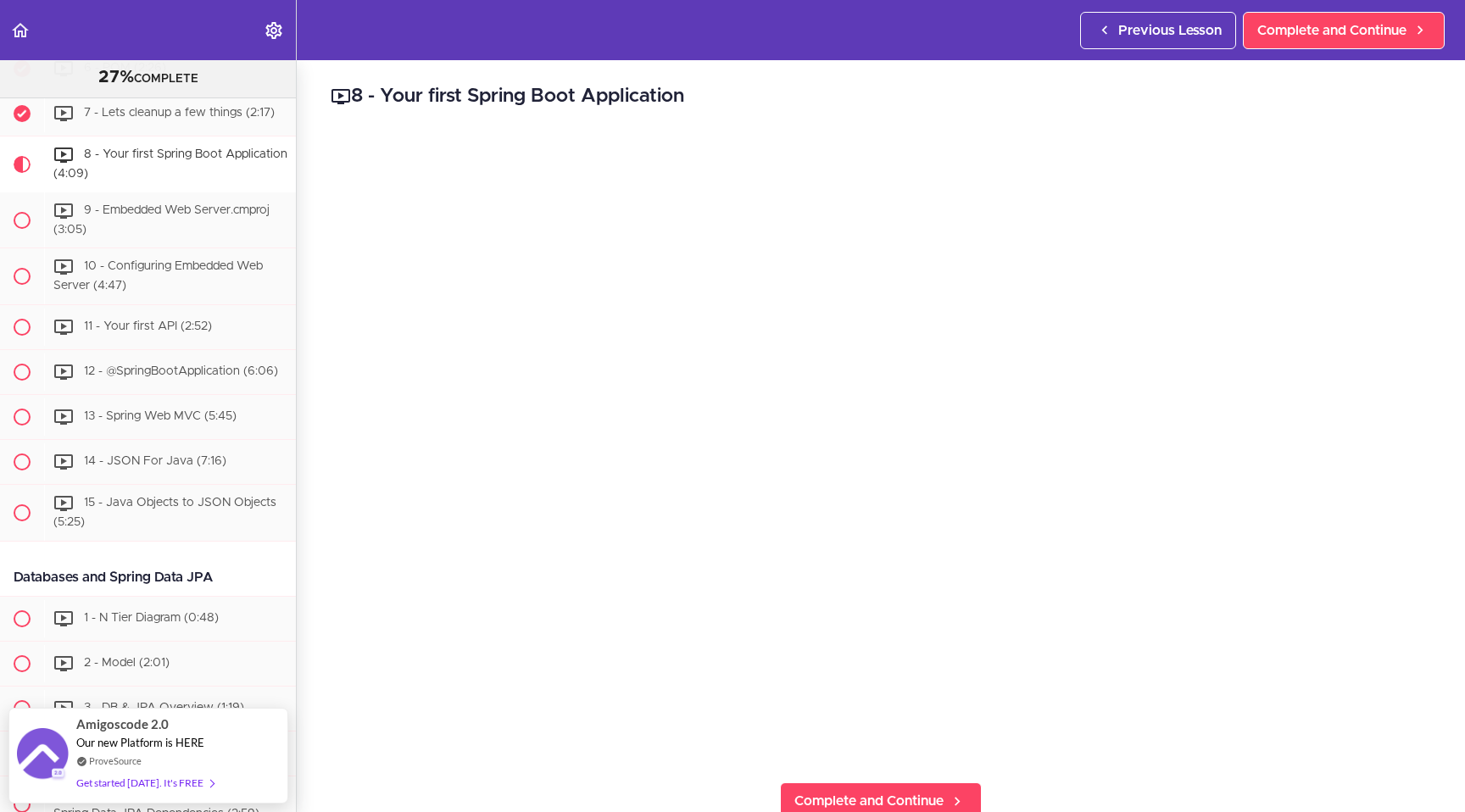
scroll to position [584, 0]
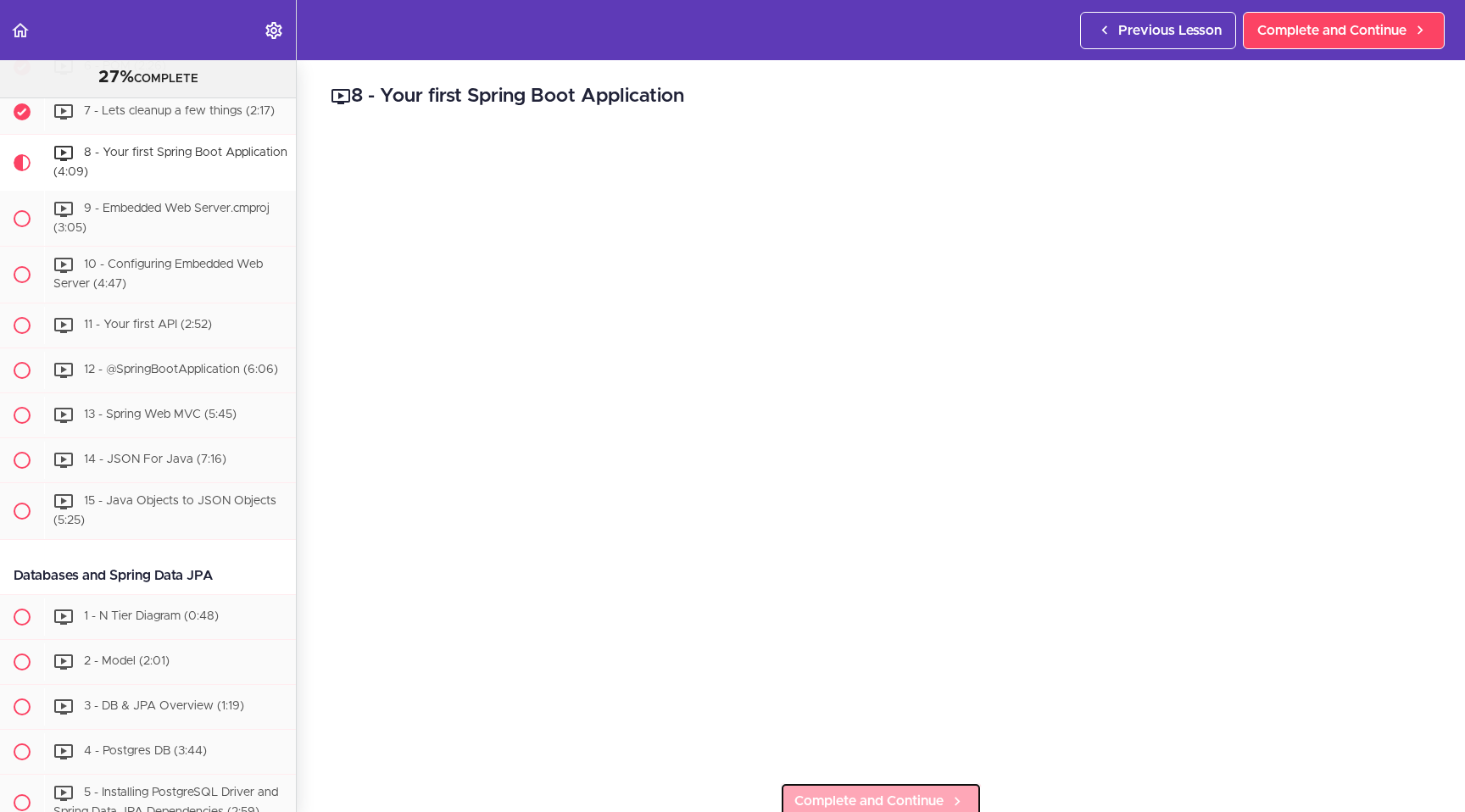
click at [944, 795] on link "Complete and Continue" at bounding box center [881, 801] width 202 height 37
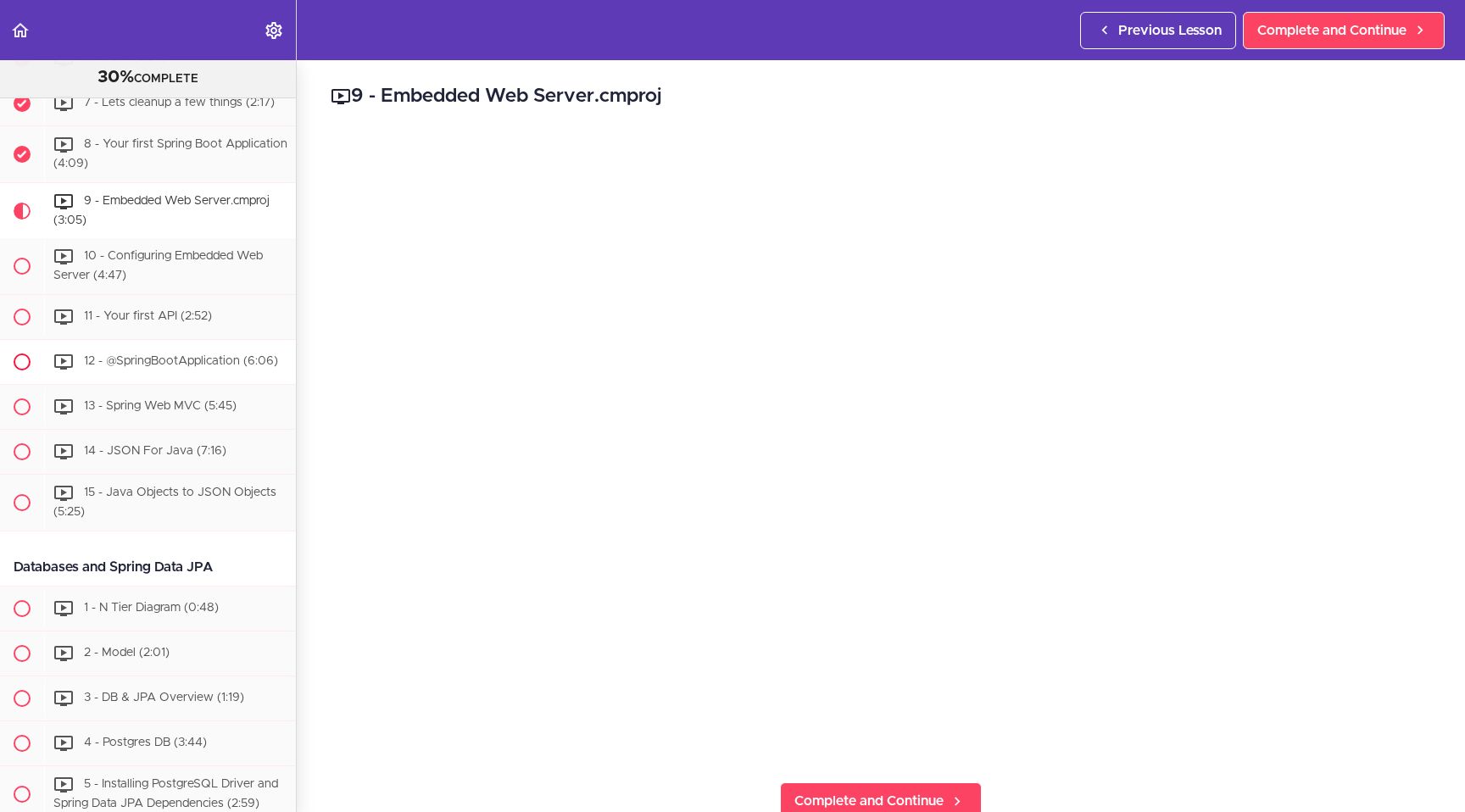
scroll to position [585, 0]
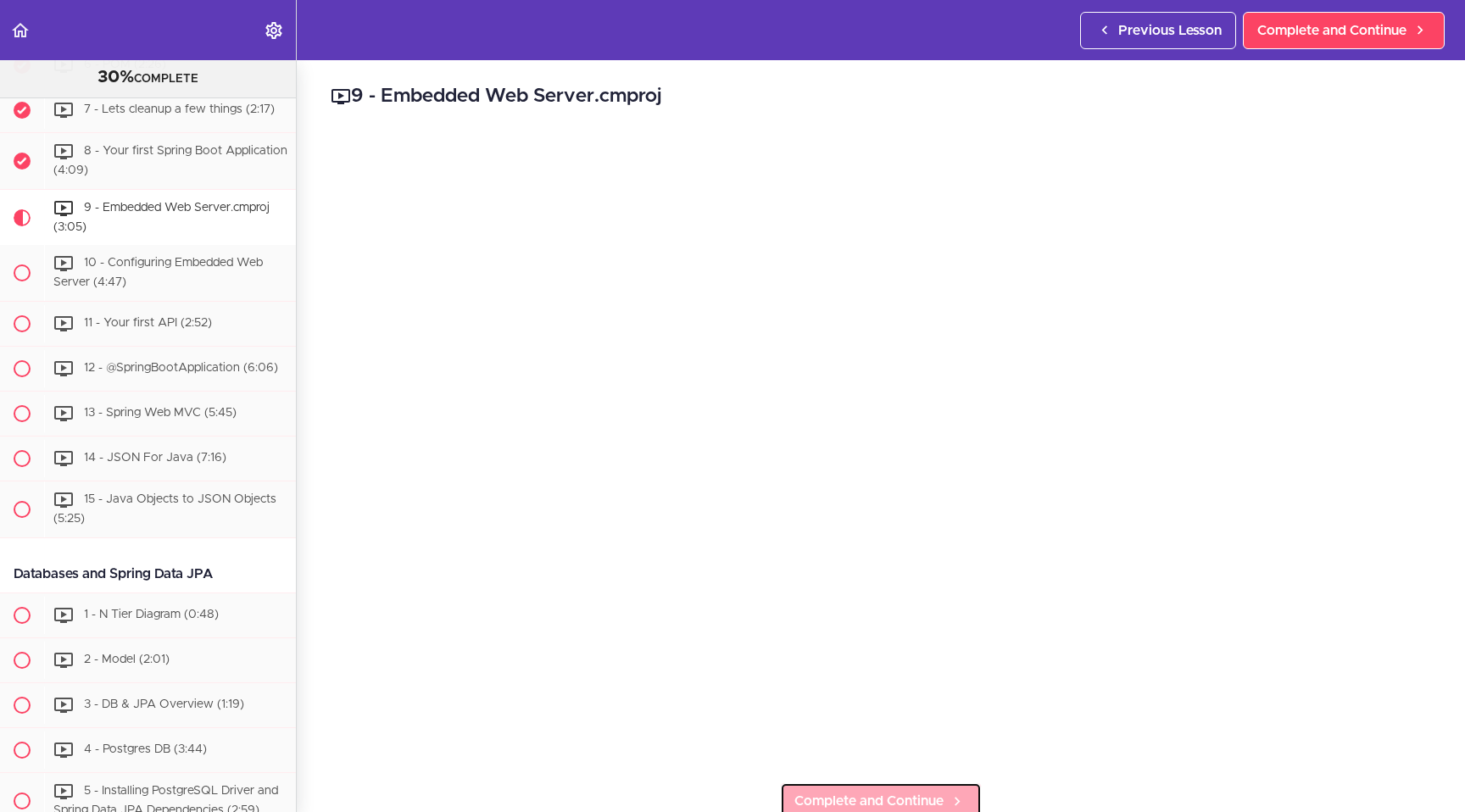
click at [963, 787] on link "Complete and Continue" at bounding box center [881, 801] width 202 height 37
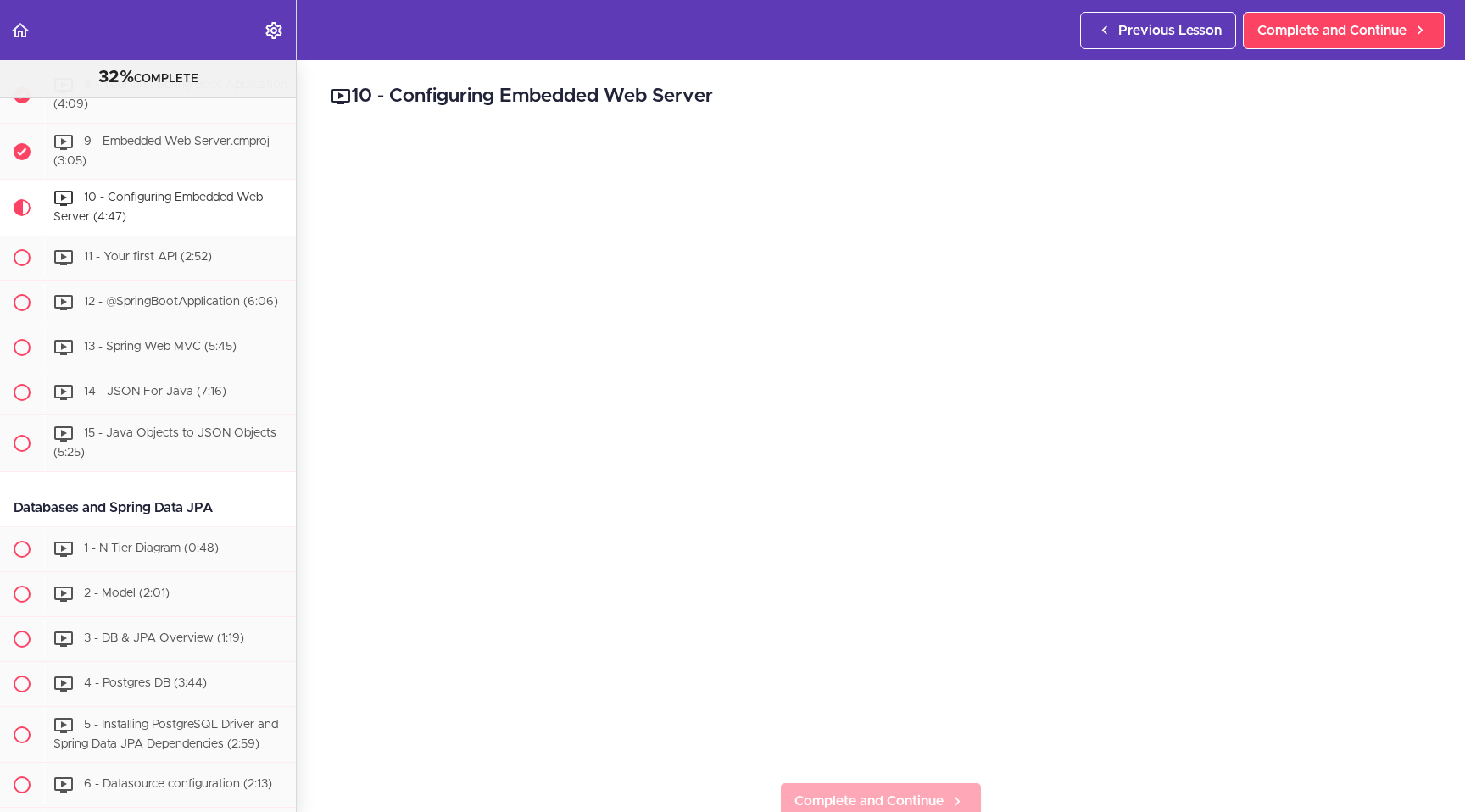
scroll to position [707, 0]
